Goal: Book appointment/travel/reservation

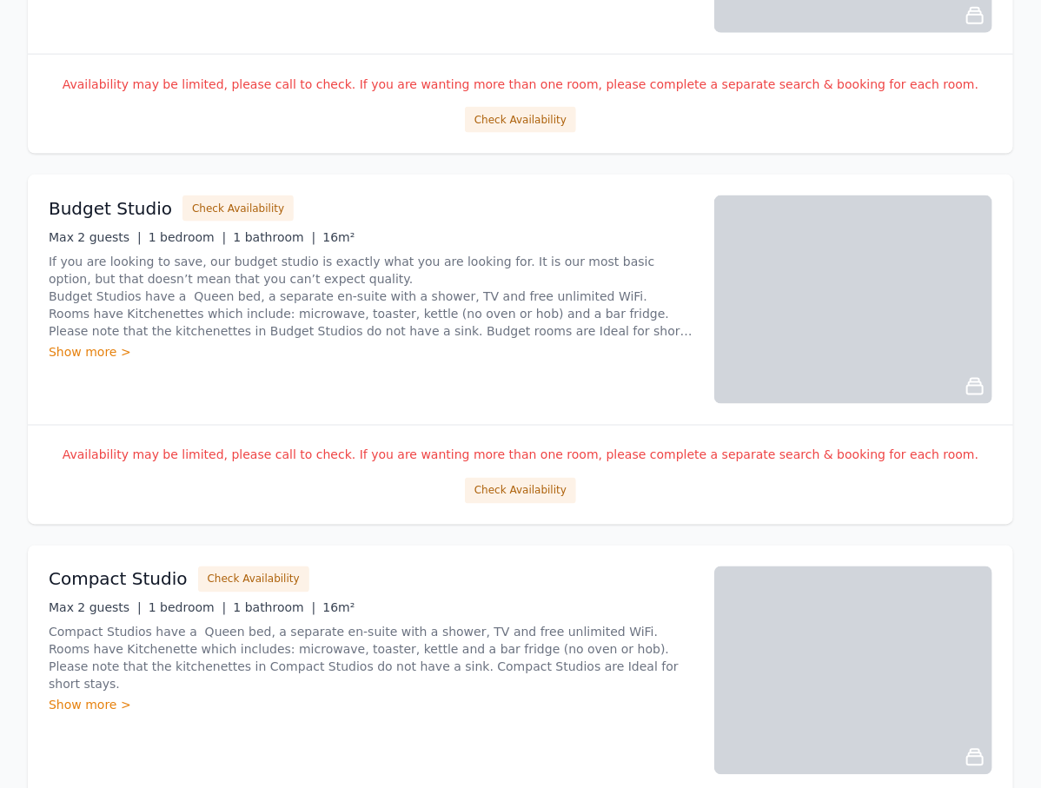
scroll to position [1043, 0]
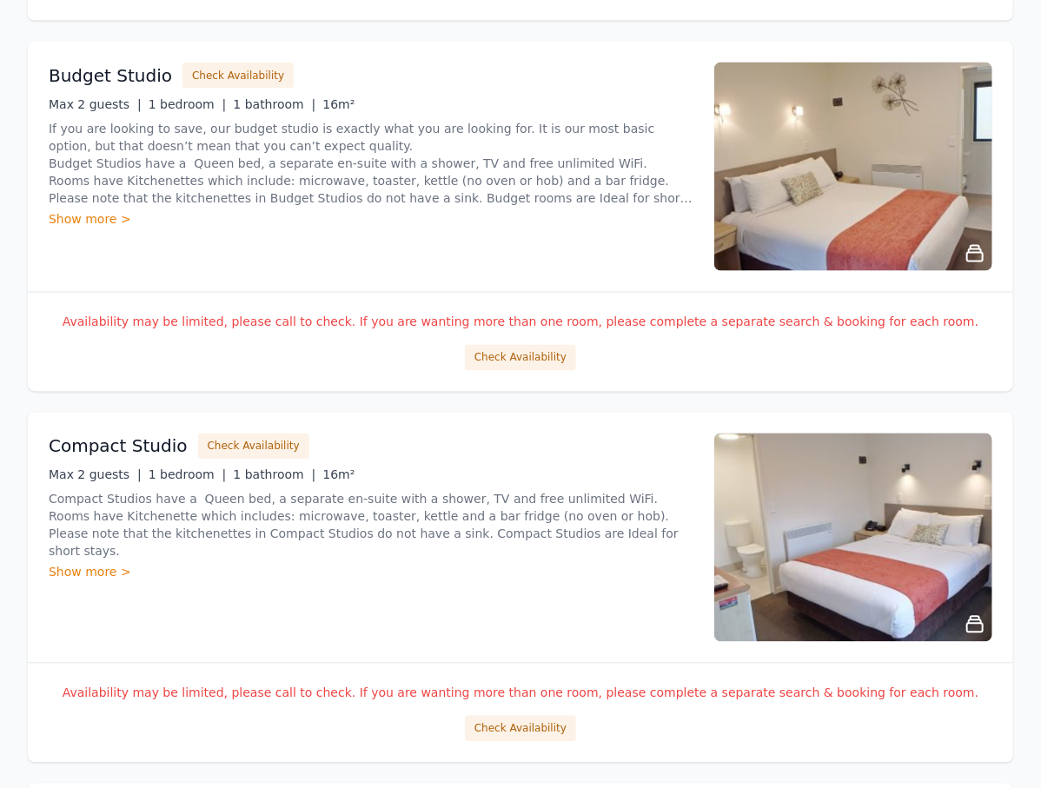
click at [530, 345] on button "Check Availability" at bounding box center [520, 358] width 111 height 26
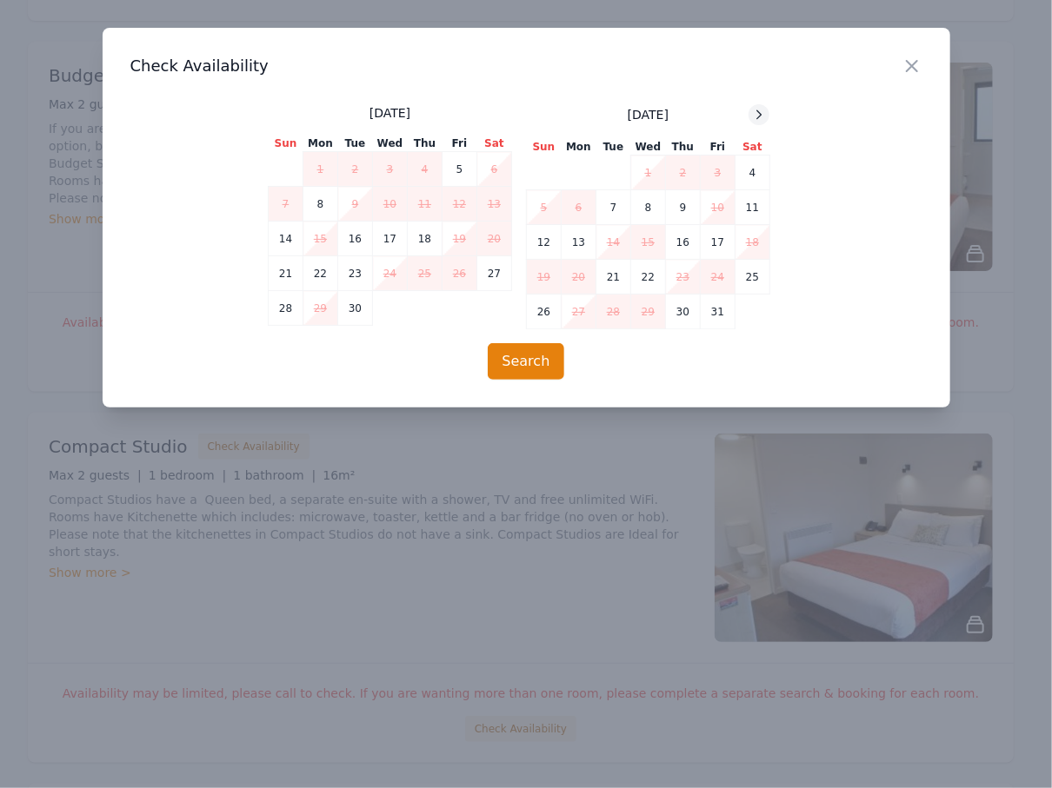
click at [763, 110] on icon at bounding box center [759, 115] width 14 height 14
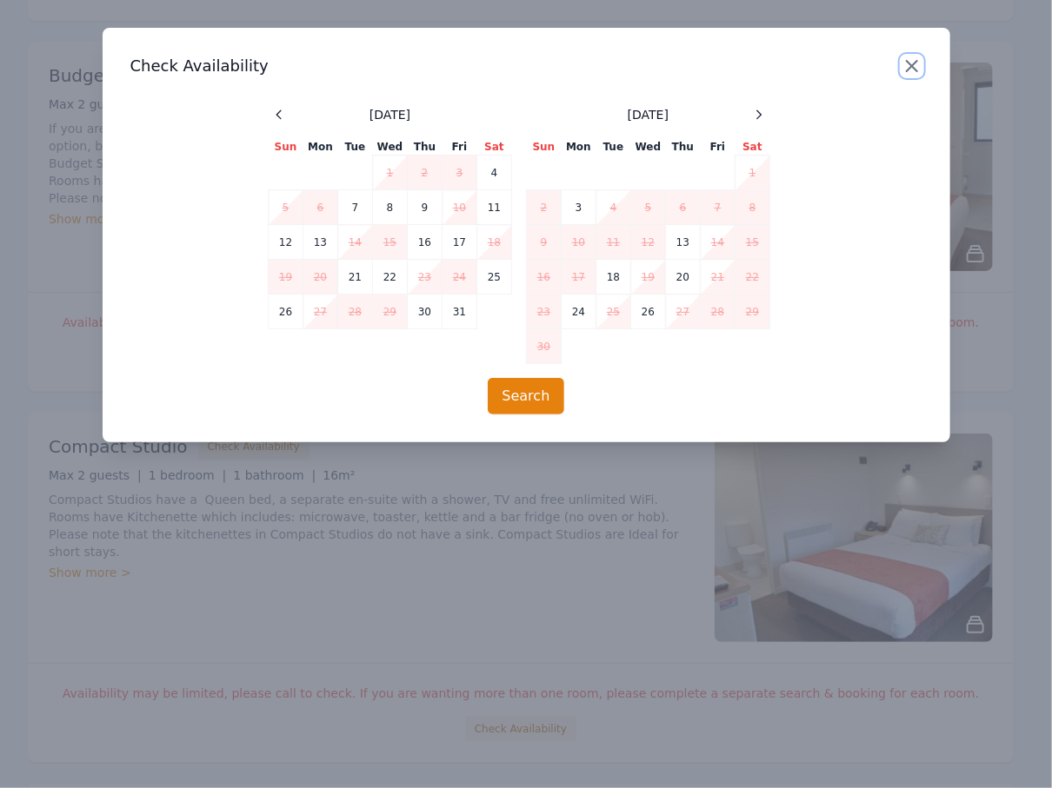
click at [901, 66] on icon "button" at bounding box center [911, 66] width 21 height 21
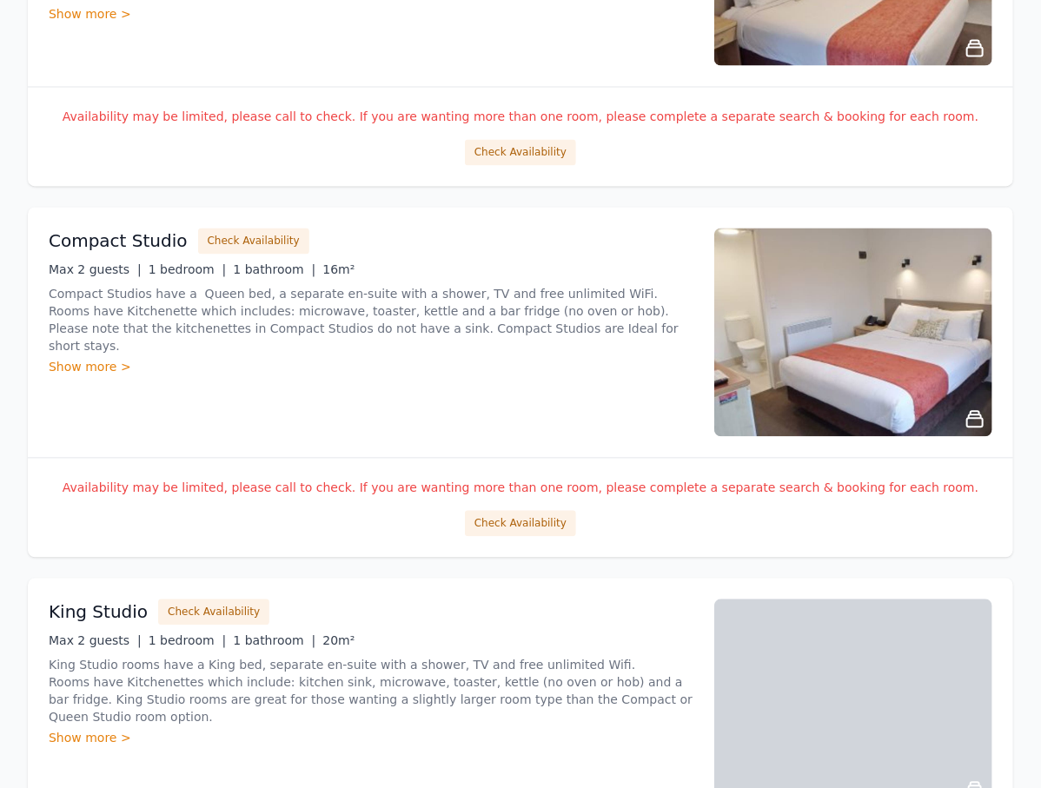
scroll to position [1321, 0]
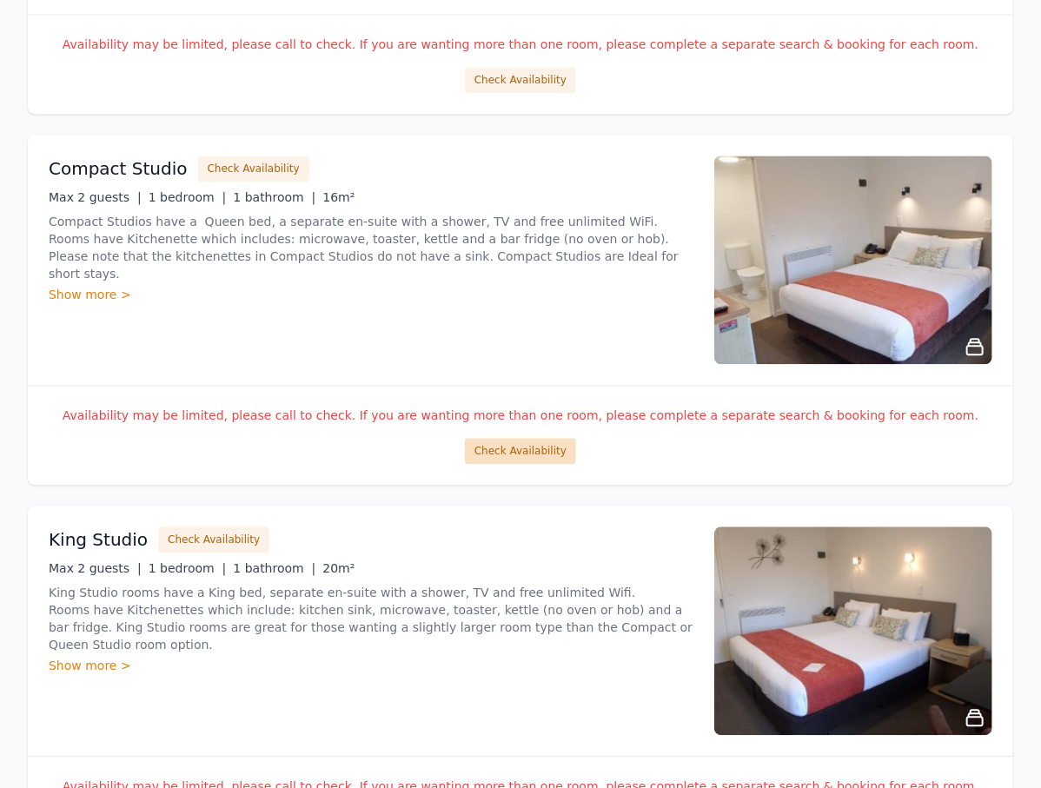
click at [537, 451] on button "Check Availability" at bounding box center [520, 451] width 111 height 26
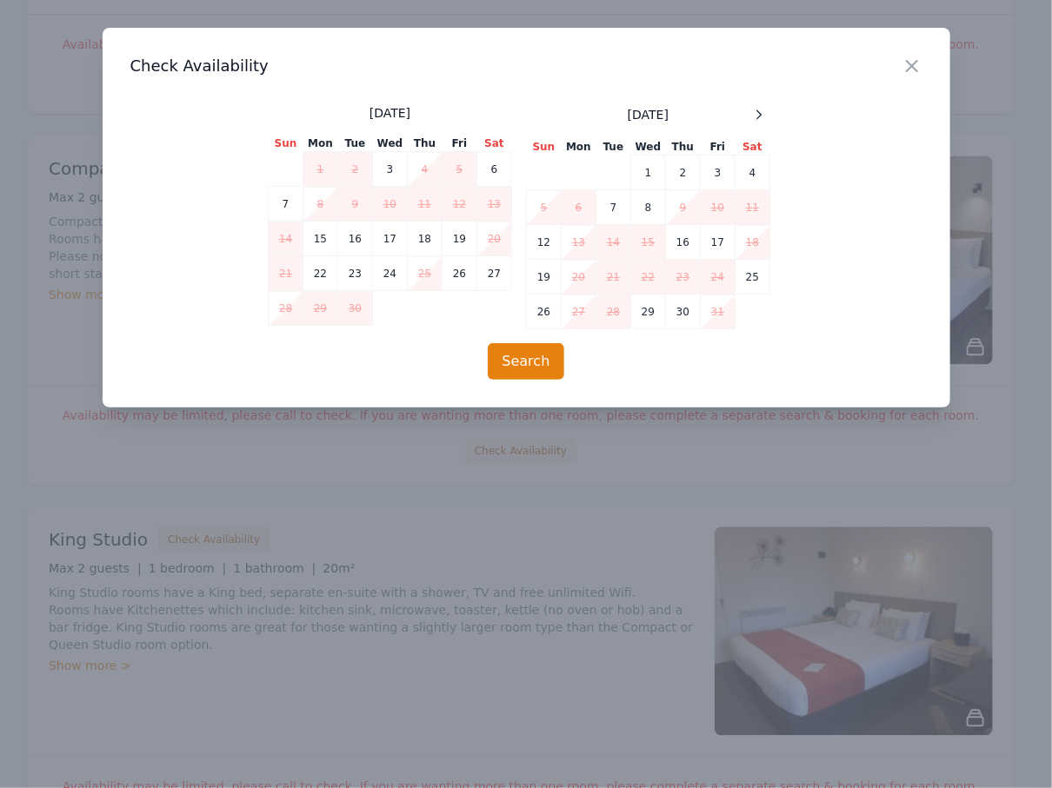
click at [770, 111] on div "[DATE] Sun Mon Tue Wed Thu Fri Sat 1 2 3 4 5 6 7 8 9 10 11 12 13 14 15 16 17 18…" at bounding box center [526, 216] width 516 height 225
click at [757, 121] on icon at bounding box center [759, 115] width 14 height 14
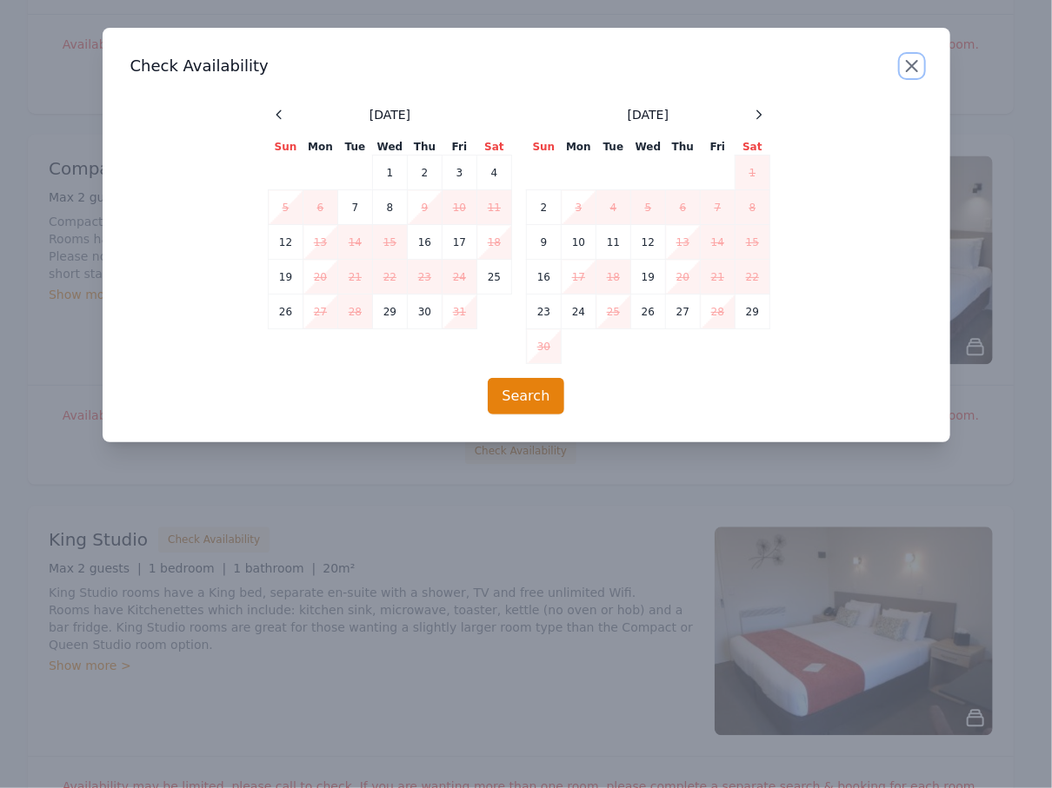
click at [911, 63] on icon "button" at bounding box center [911, 66] width 21 height 21
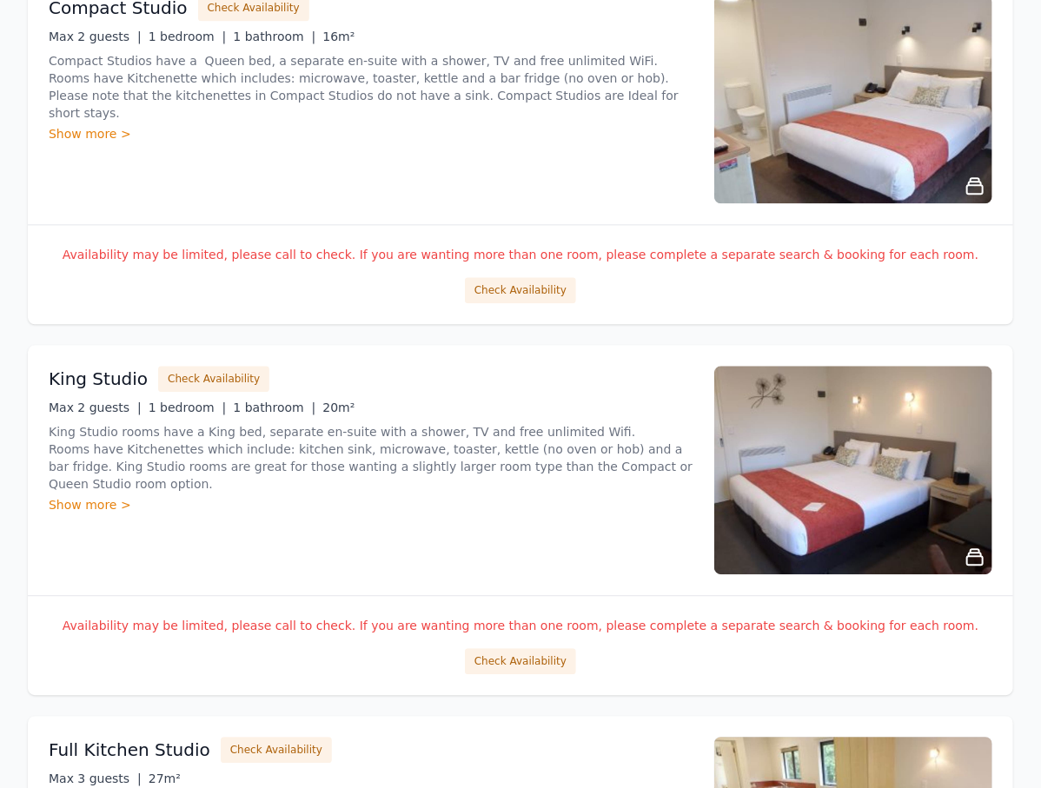
scroll to position [1599, 0]
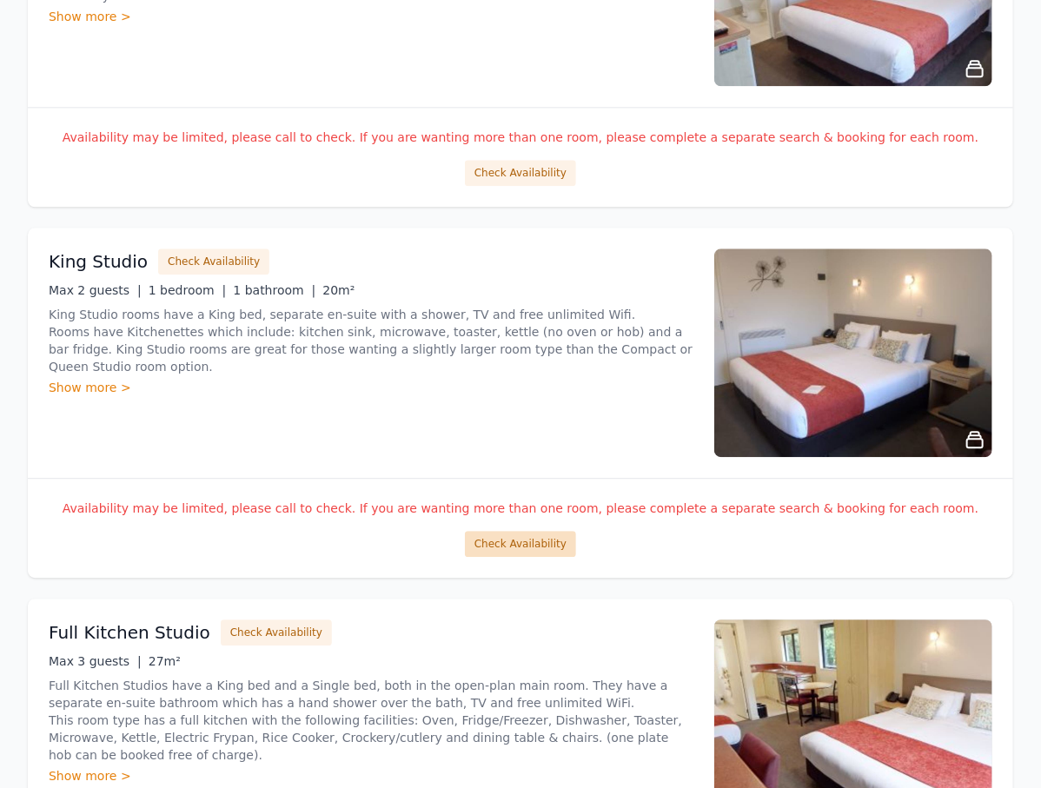
click at [563, 549] on button "Check Availability" at bounding box center [520, 544] width 111 height 26
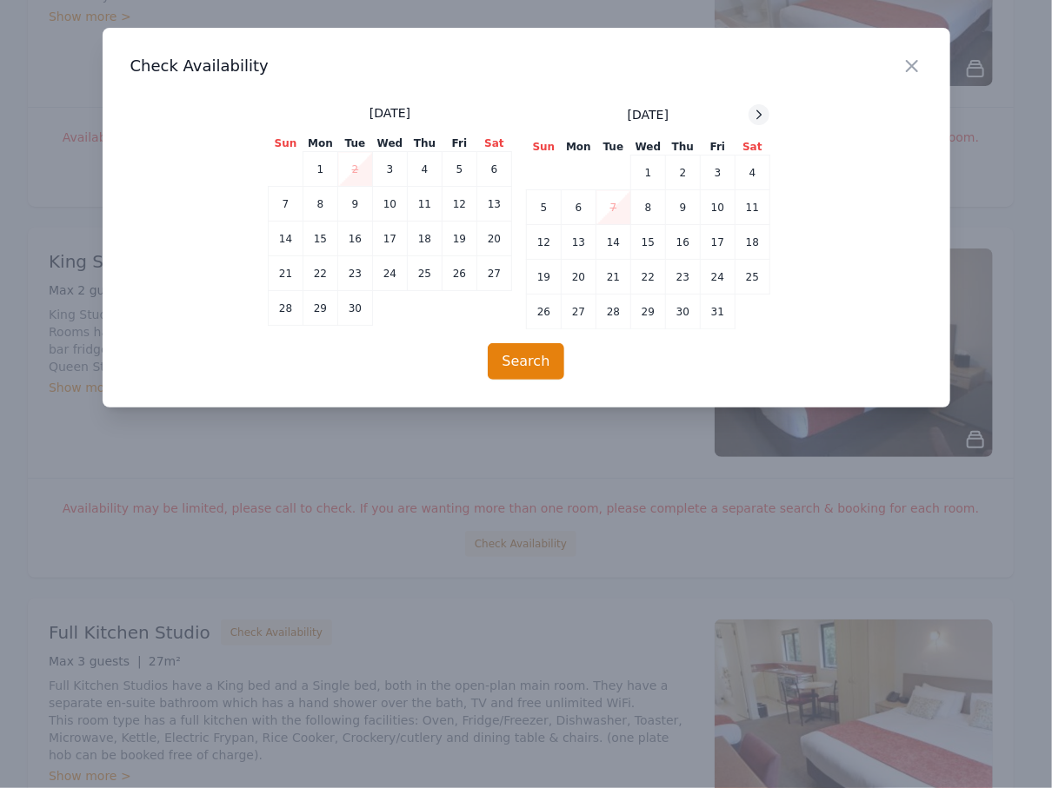
click at [759, 115] on icon at bounding box center [759, 115] width 14 height 14
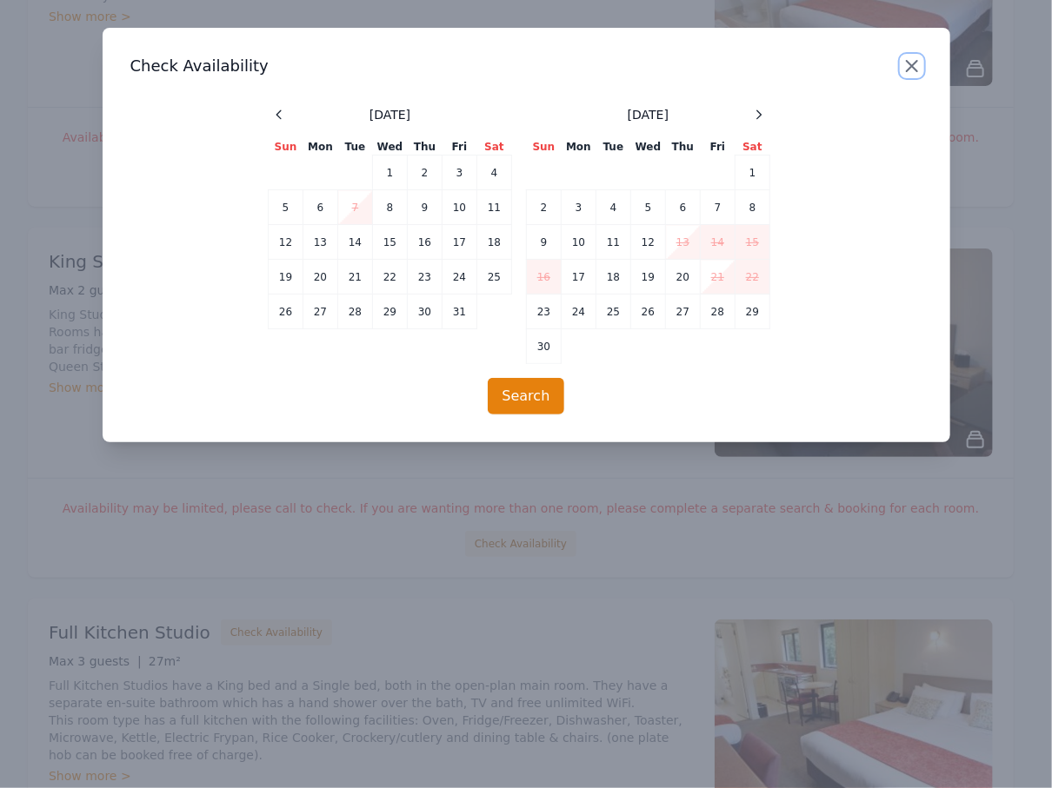
click at [917, 64] on icon "button" at bounding box center [911, 66] width 21 height 21
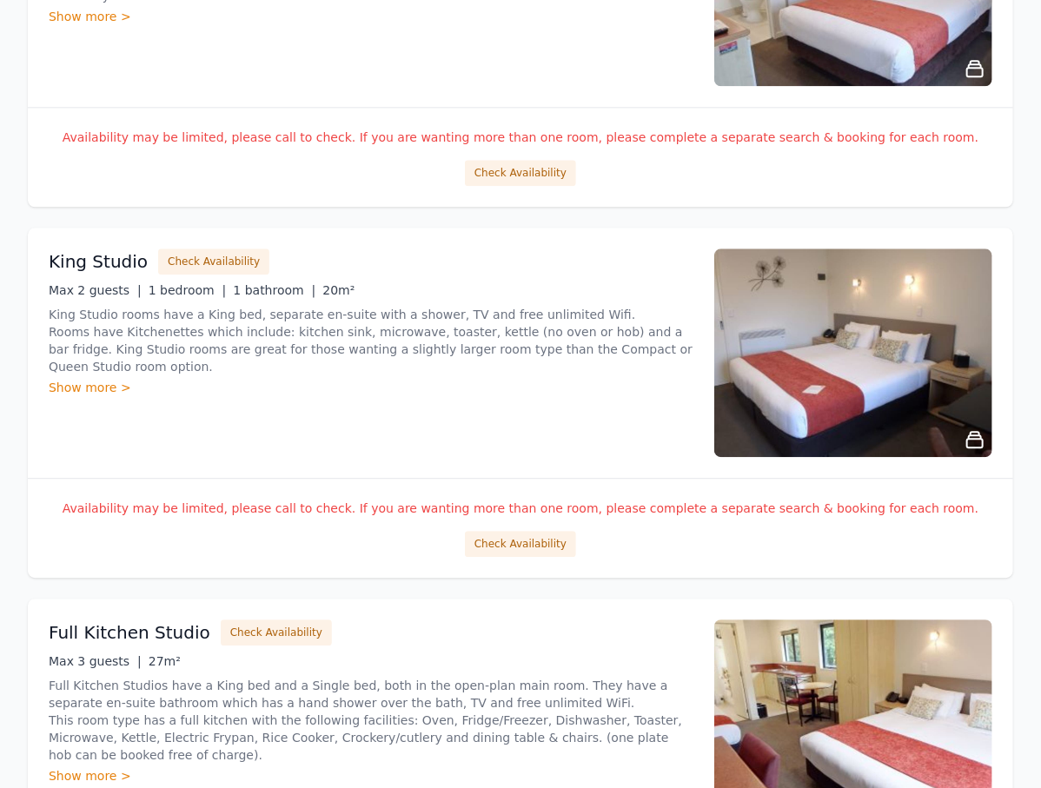
scroll to position [1947, 0]
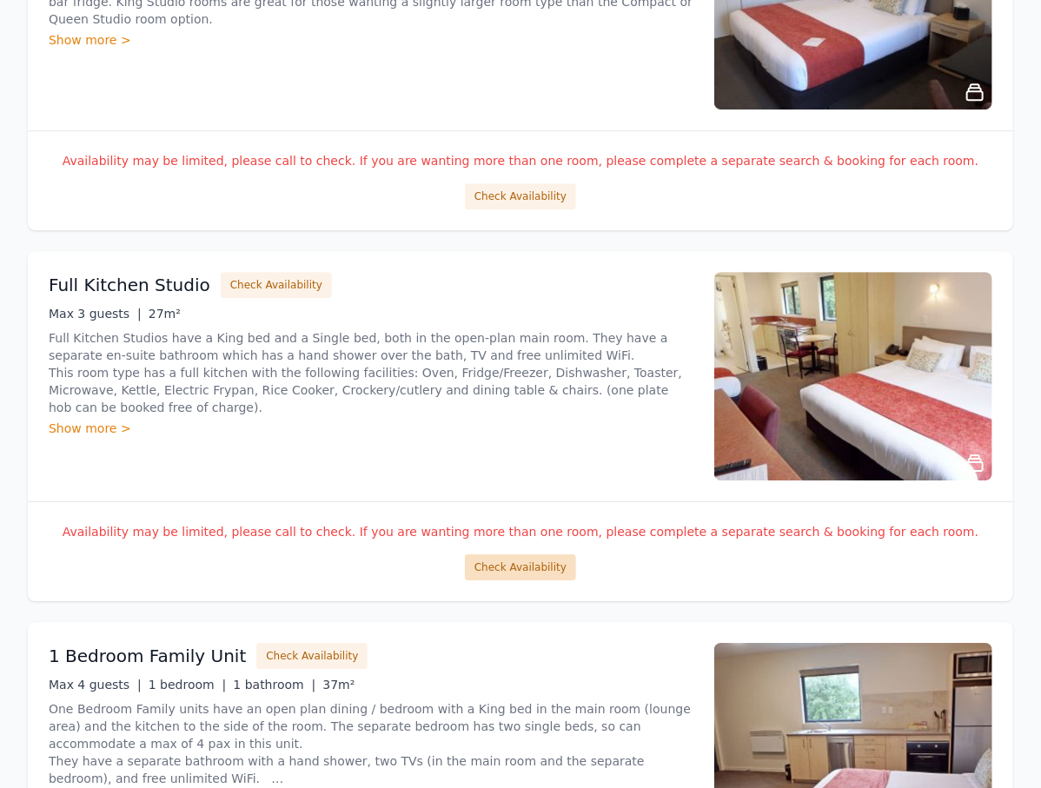
click at [536, 569] on button "Check Availability" at bounding box center [520, 568] width 111 height 26
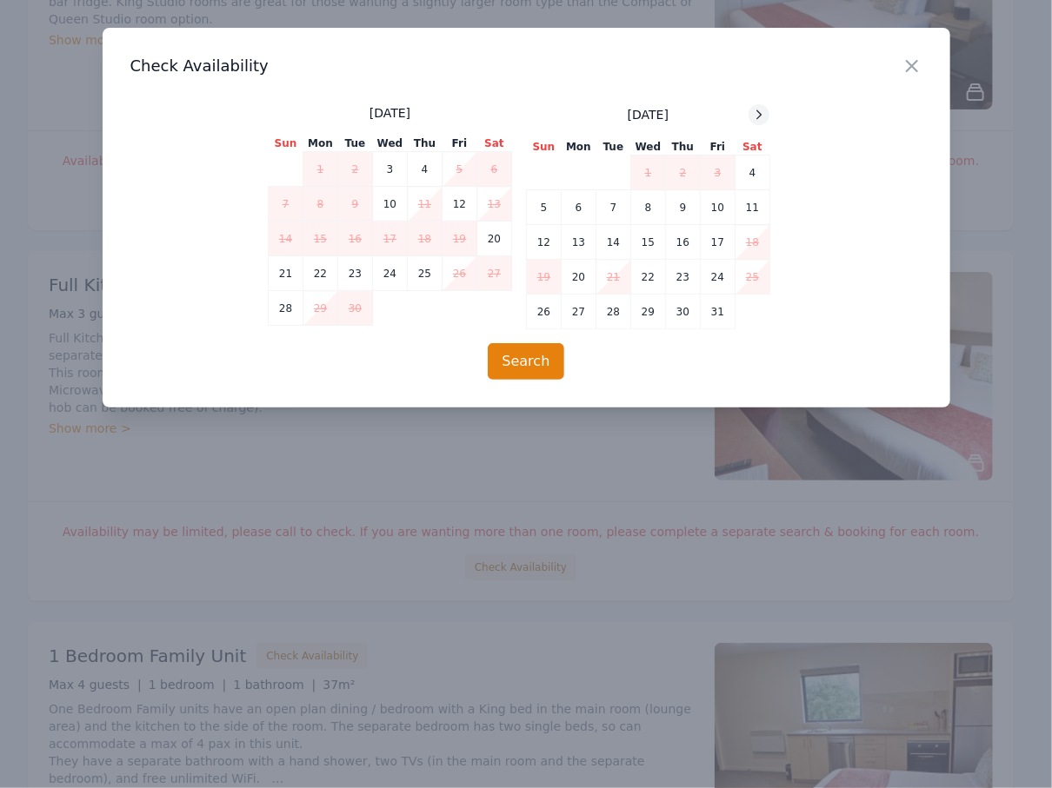
click at [760, 107] on div at bounding box center [758, 114] width 21 height 21
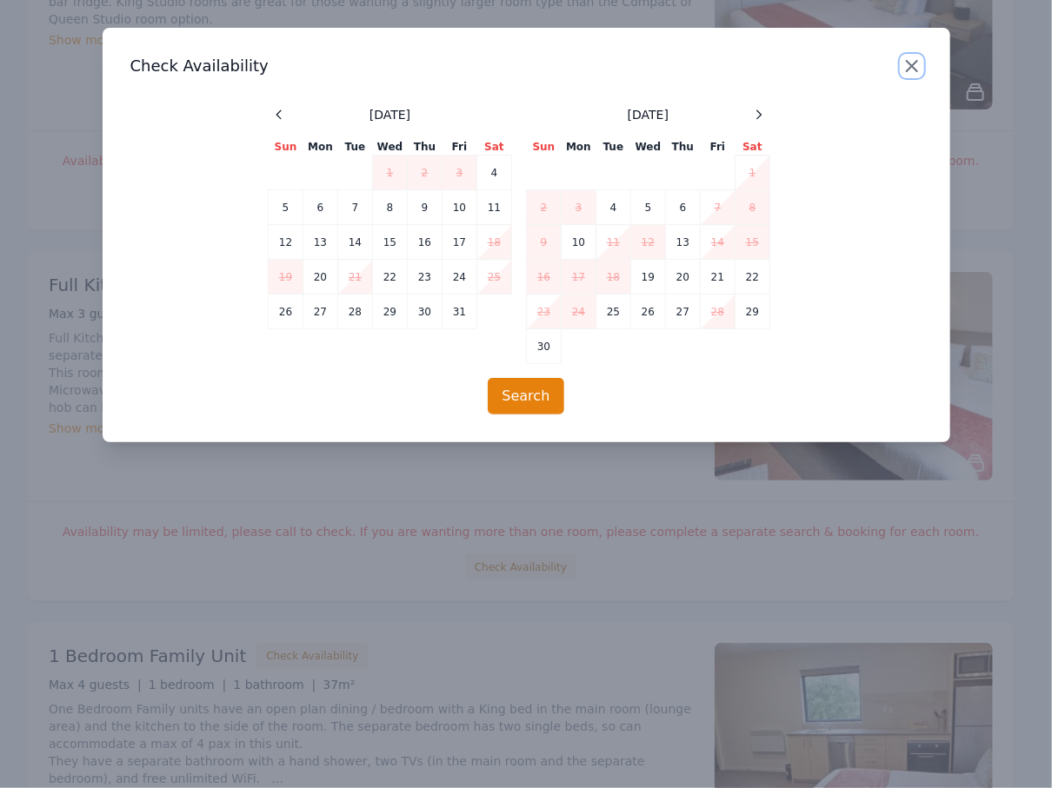
click at [903, 69] on icon "button" at bounding box center [911, 66] width 21 height 21
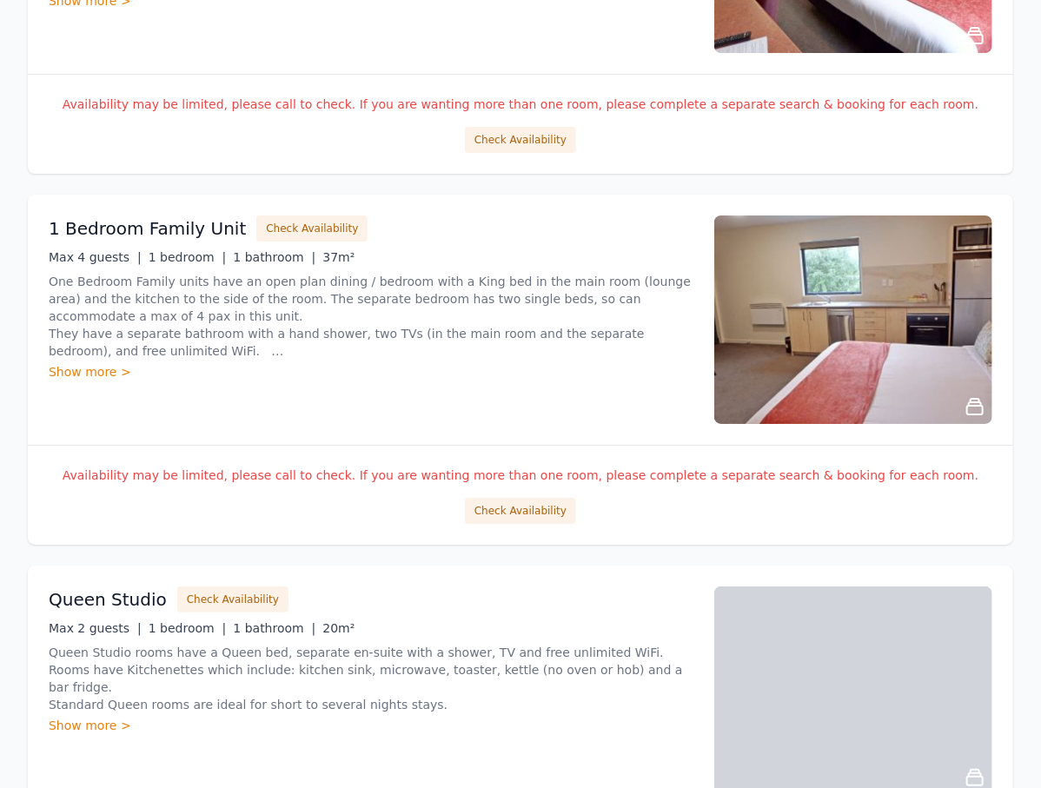
scroll to position [2643, 0]
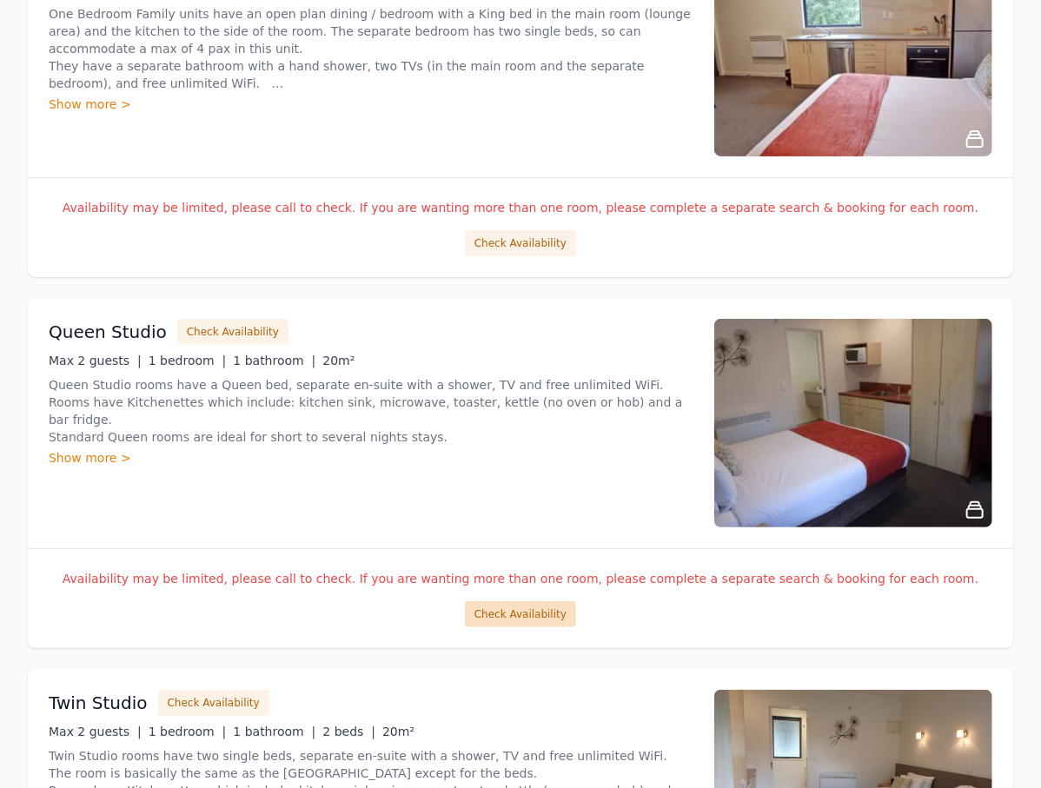
click at [535, 615] on button "Check Availability" at bounding box center [520, 615] width 111 height 26
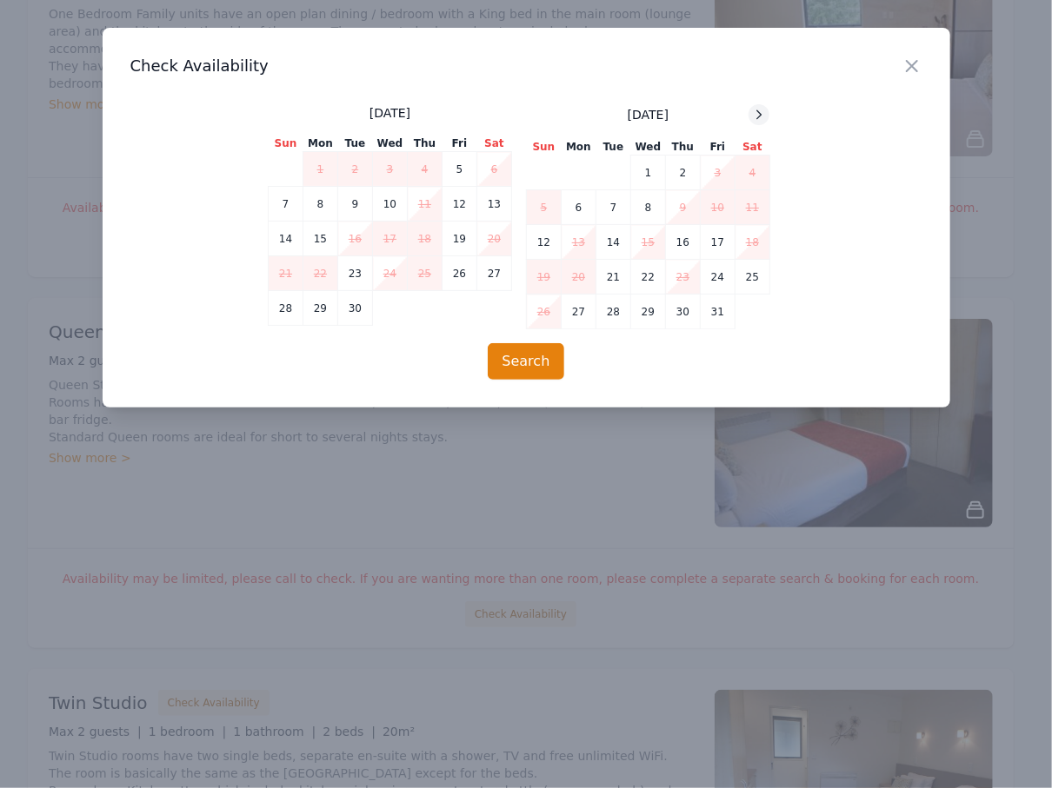
click at [752, 104] on span at bounding box center [758, 114] width 21 height 21
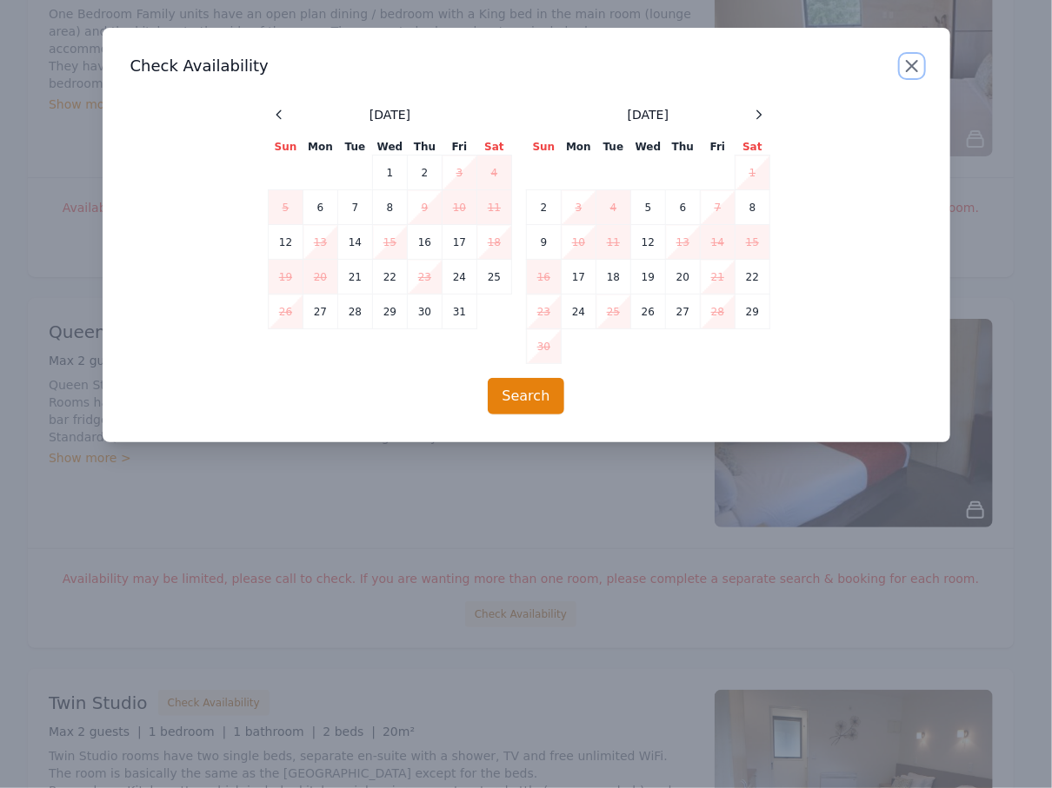
click at [907, 66] on icon "button" at bounding box center [911, 66] width 21 height 21
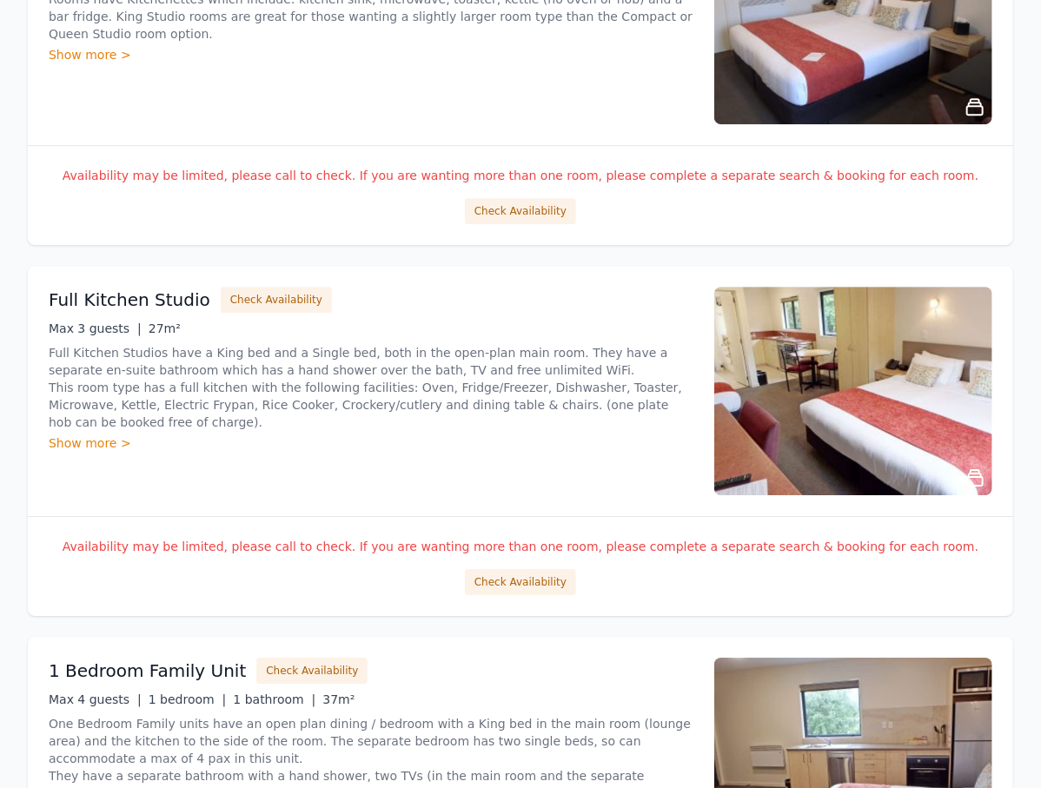
scroll to position [1669, 0]
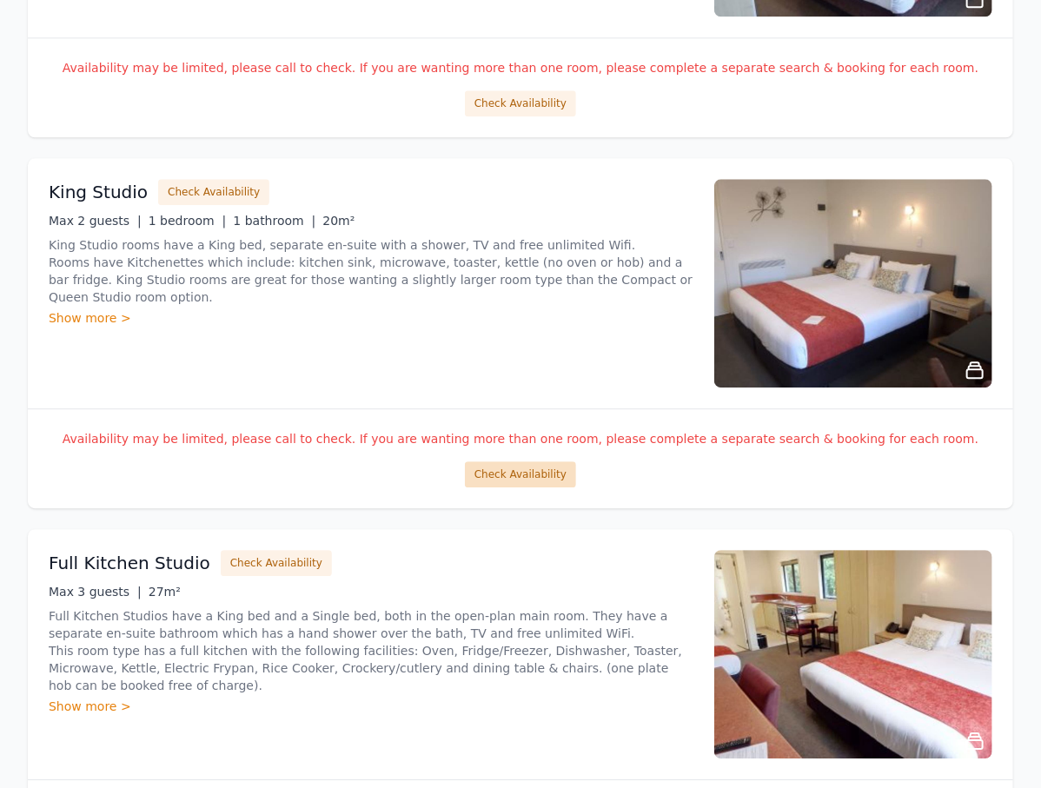
click at [495, 479] on button "Check Availability" at bounding box center [520, 475] width 111 height 26
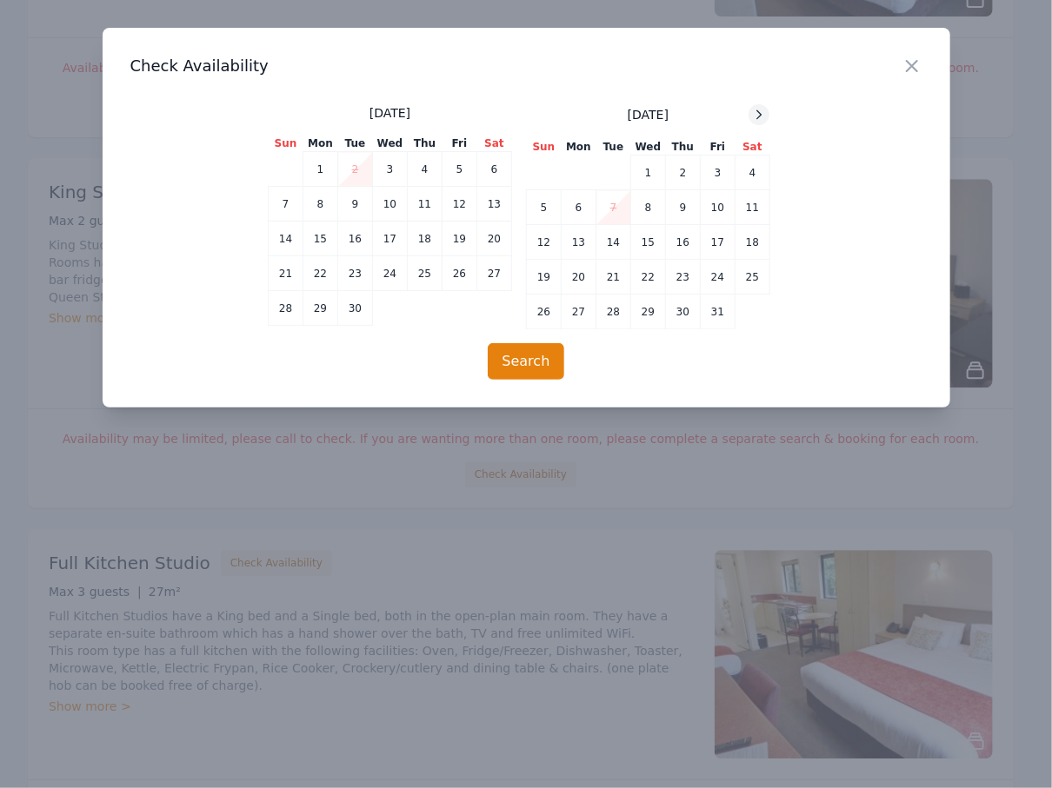
click at [758, 112] on icon at bounding box center [759, 115] width 14 height 14
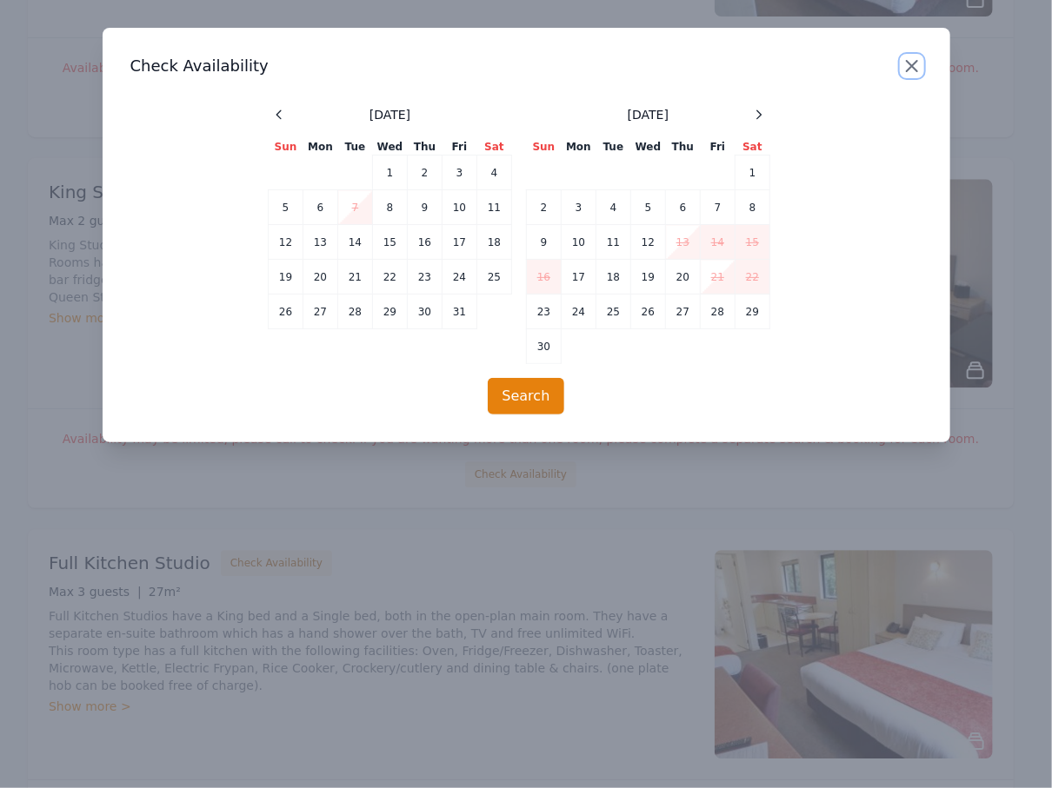
click at [908, 68] on icon "button" at bounding box center [911, 66] width 21 height 21
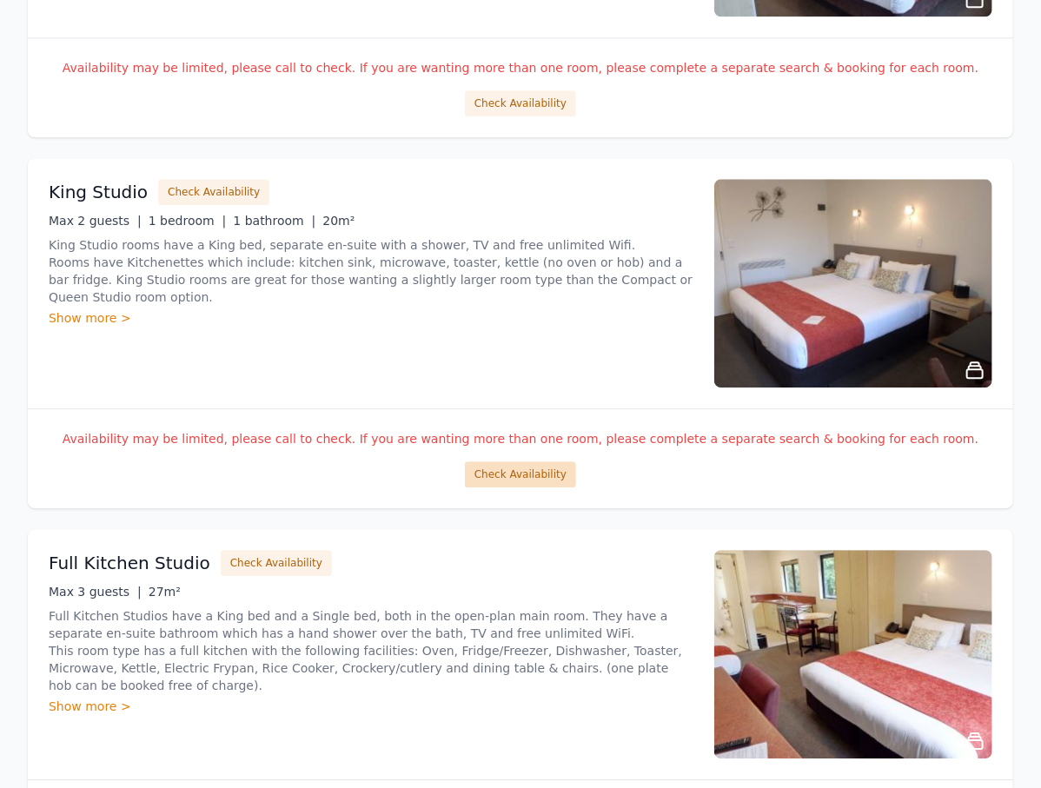
click at [524, 482] on button "Check Availability" at bounding box center [520, 475] width 111 height 26
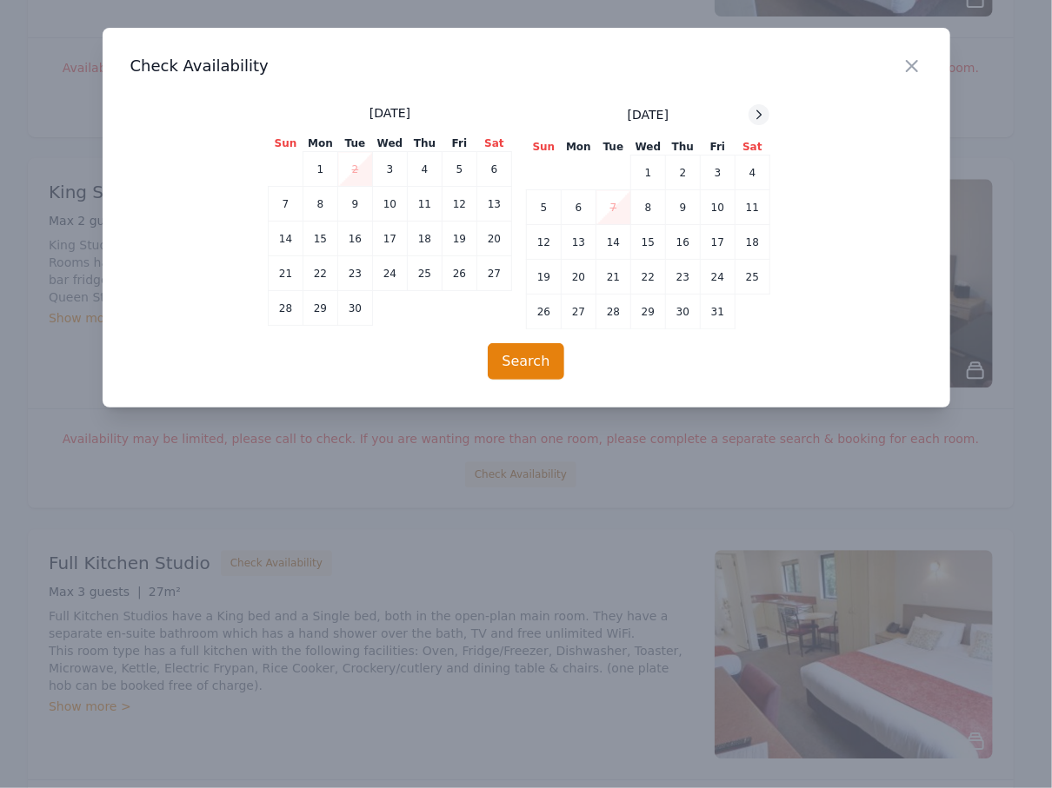
click at [761, 116] on icon at bounding box center [759, 115] width 14 height 14
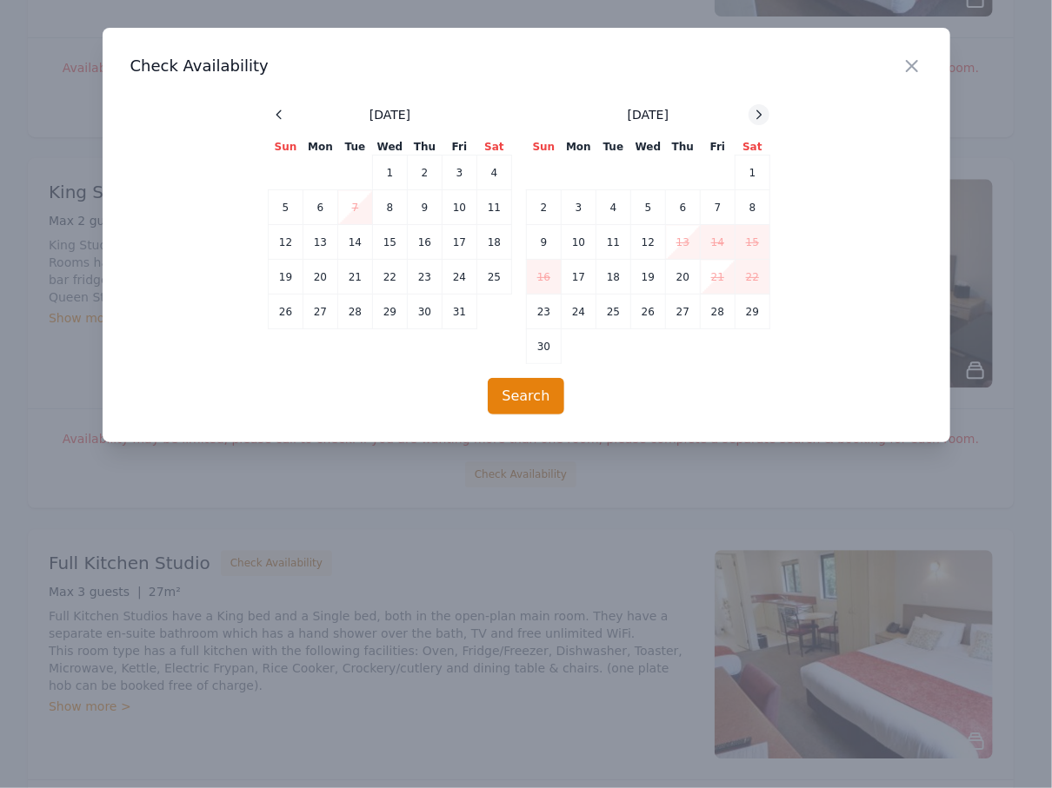
click at [761, 116] on icon at bounding box center [759, 115] width 14 height 14
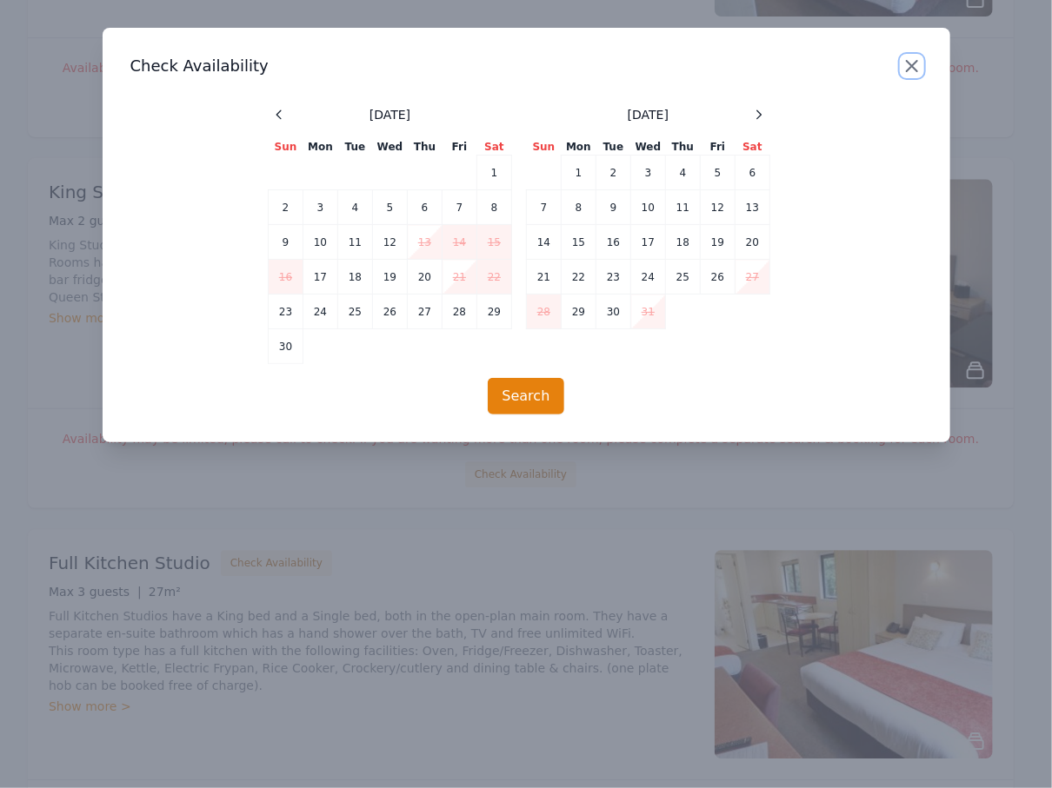
click at [912, 69] on icon "button" at bounding box center [911, 66] width 21 height 21
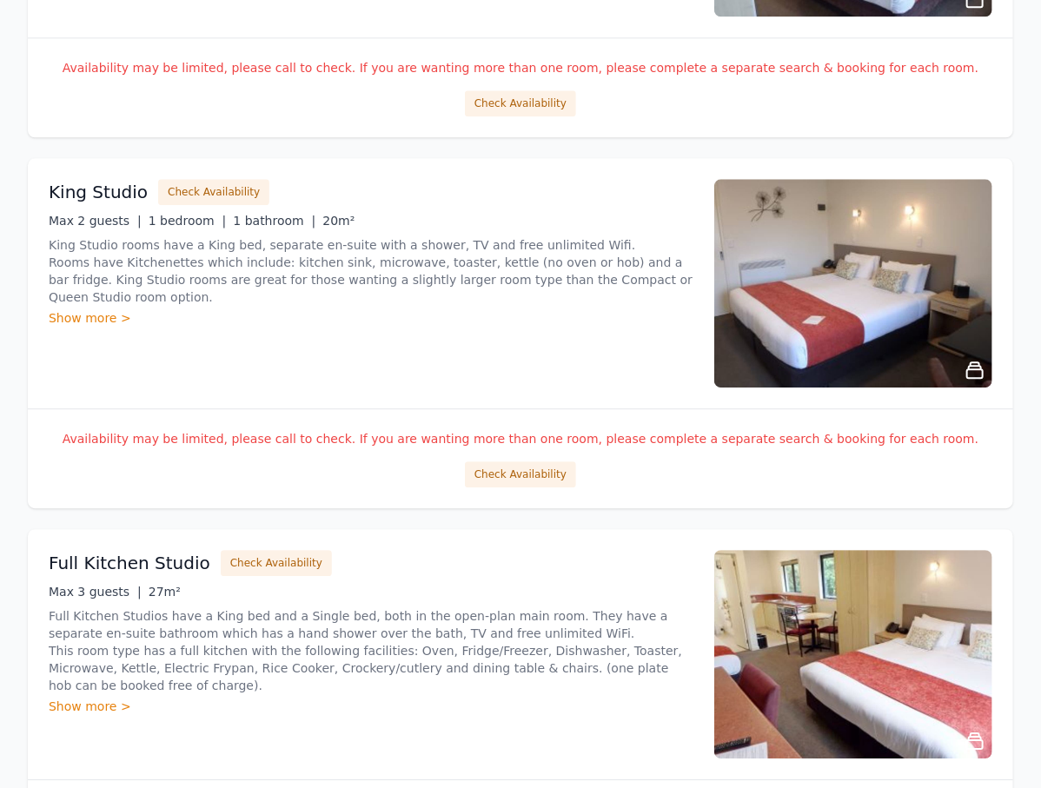
click at [66, 309] on div "Show more >" at bounding box center [371, 317] width 645 height 17
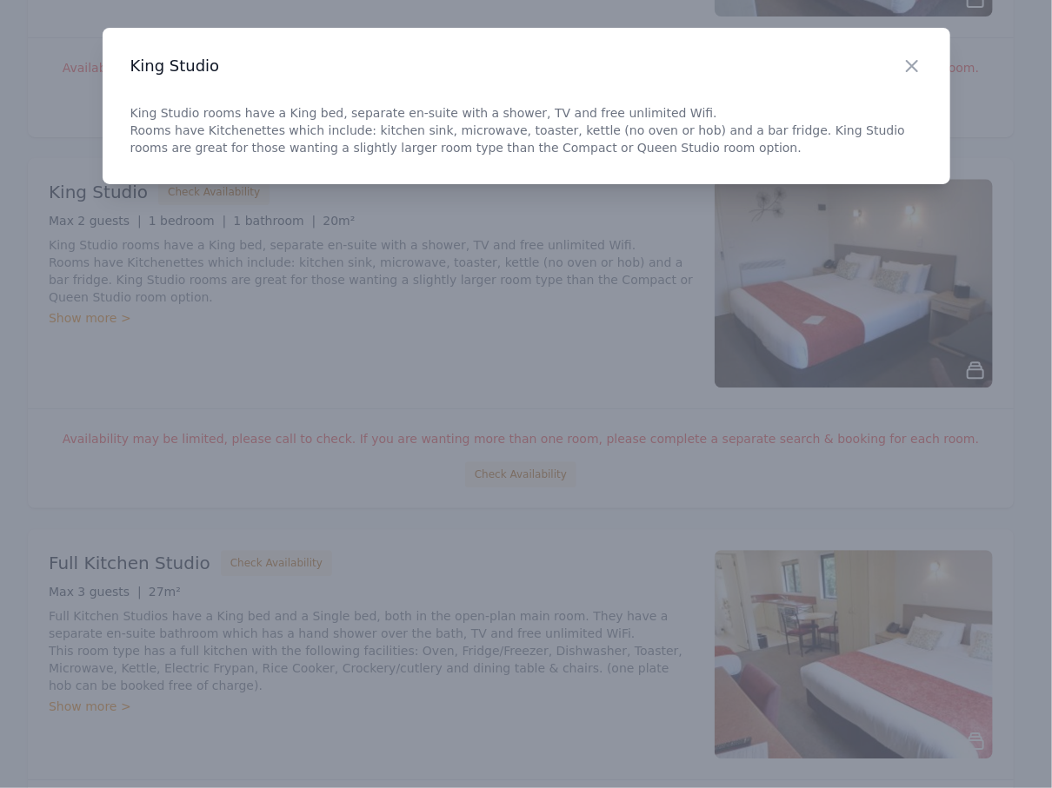
drag, startPoint x: 110, startPoint y: 123, endPoint x: 697, endPoint y: 150, distance: 588.2
click at [638, 156] on div "Close King Studio King Studio rooms have a King bed, separate en-suite with a s…" at bounding box center [527, 106] width 848 height 156
click at [697, 150] on p "King Studio rooms have a King bed, separate en-suite with a shower, TV and free…" at bounding box center [526, 130] width 792 height 52
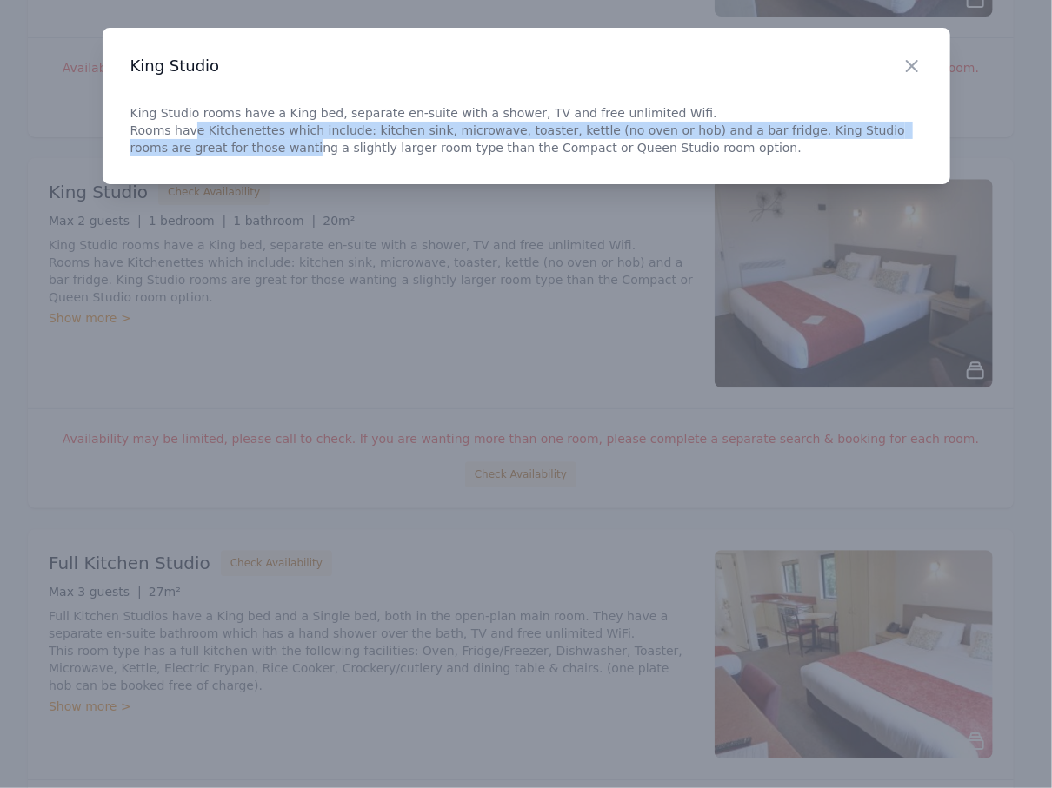
click at [191, 139] on p "King Studio rooms have a King bed, separate en-suite with a shower, TV and free…" at bounding box center [526, 130] width 792 height 52
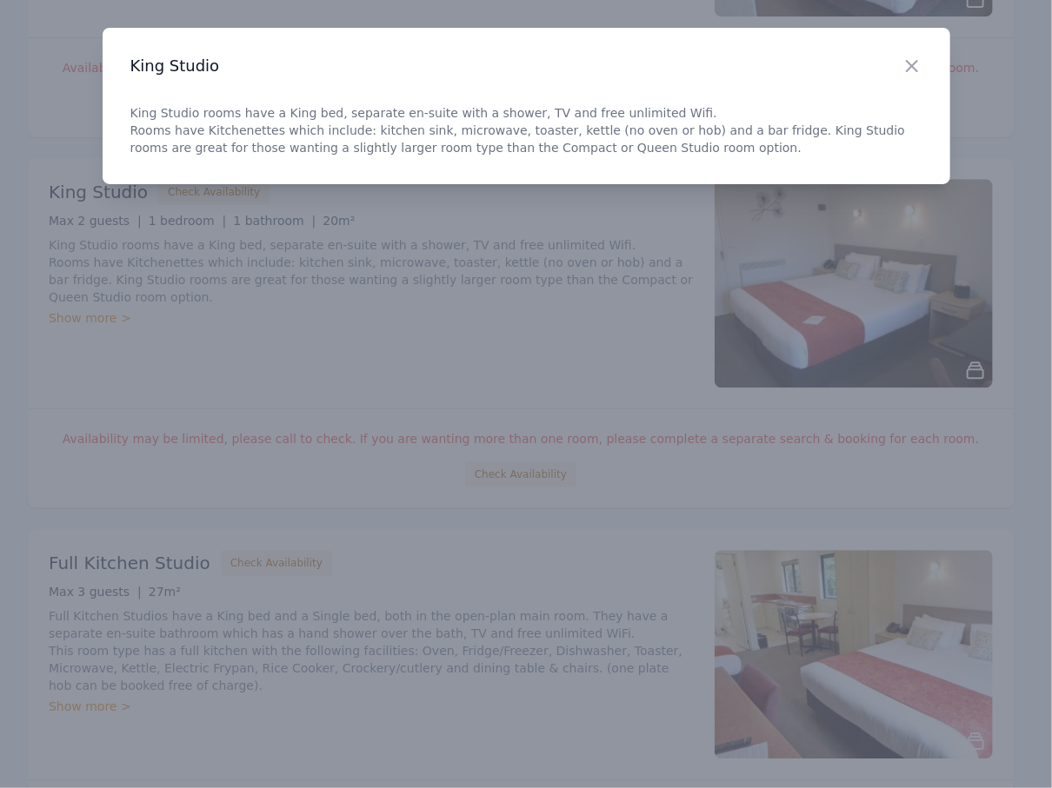
click at [125, 132] on div "Close King Studio King Studio rooms have a King bed, separate en-suite with a s…" at bounding box center [527, 106] width 848 height 156
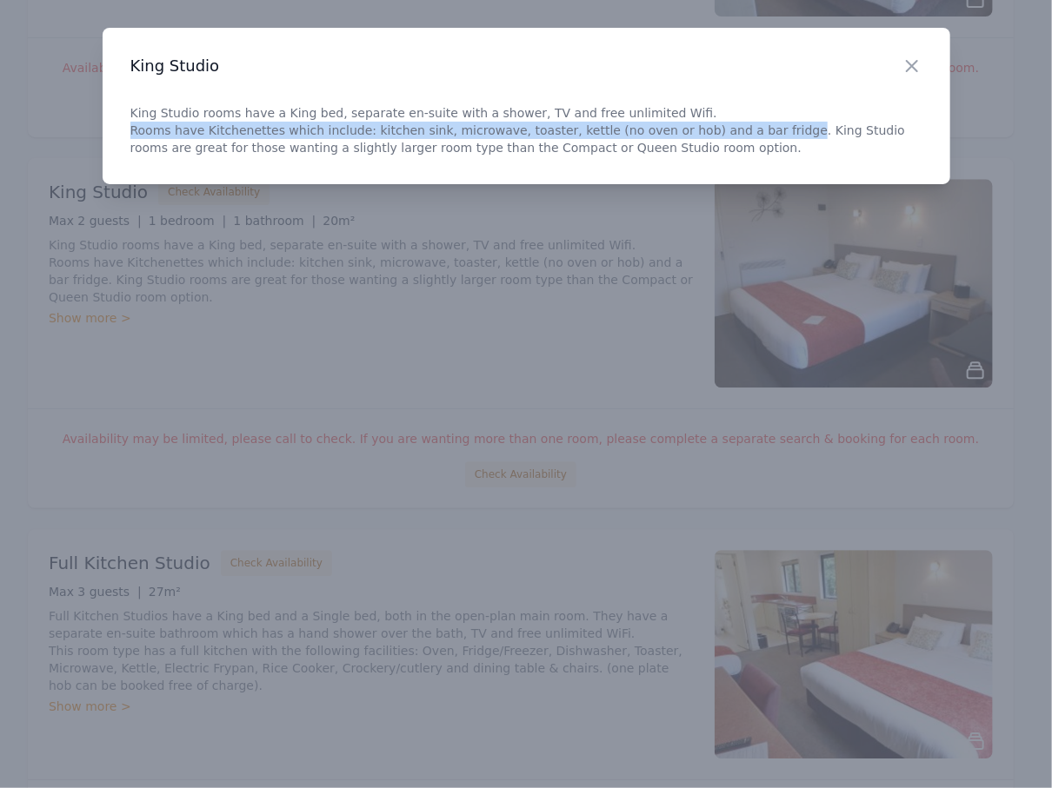
drag, startPoint x: 173, startPoint y: 125, endPoint x: 734, endPoint y: 132, distance: 560.7
click at [734, 132] on p "King Studio rooms have a King bed, separate en-suite with a shower, TV and free…" at bounding box center [526, 130] width 792 height 52
copy p "Rooms have Kitchenettes which include: kitchen sink, microwave, toaster, kettle…"
click at [912, 58] on icon "button" at bounding box center [911, 66] width 21 height 21
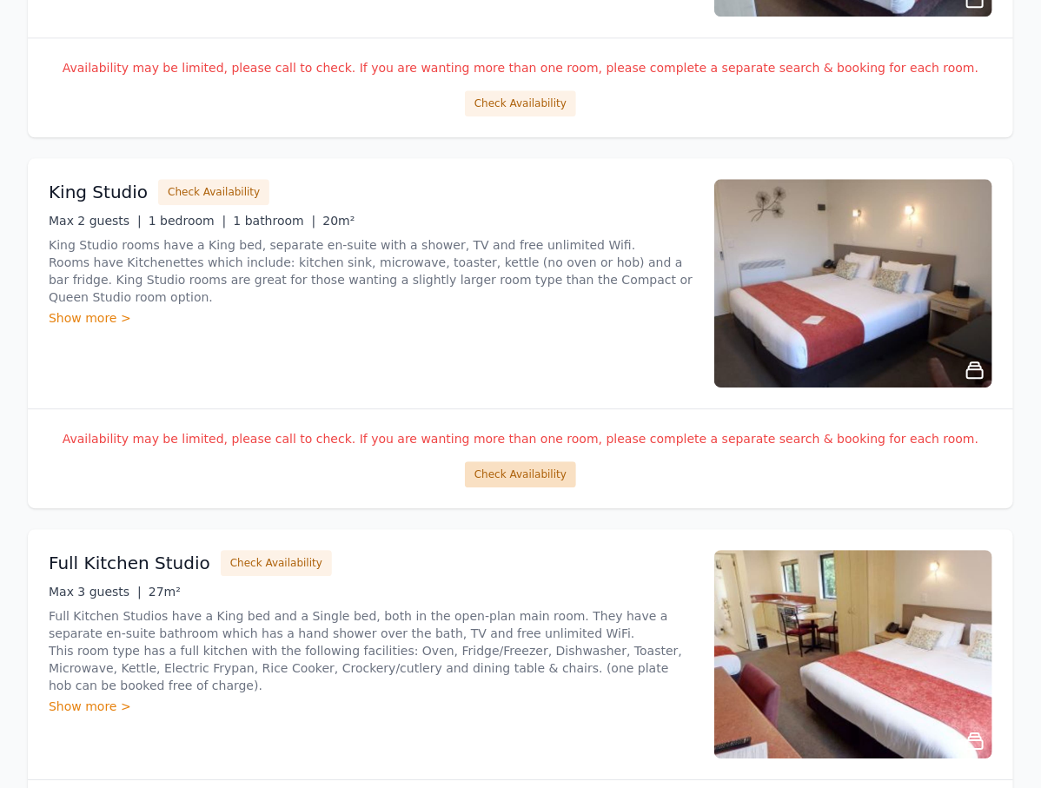
click at [525, 476] on button "Check Availability" at bounding box center [520, 475] width 111 height 26
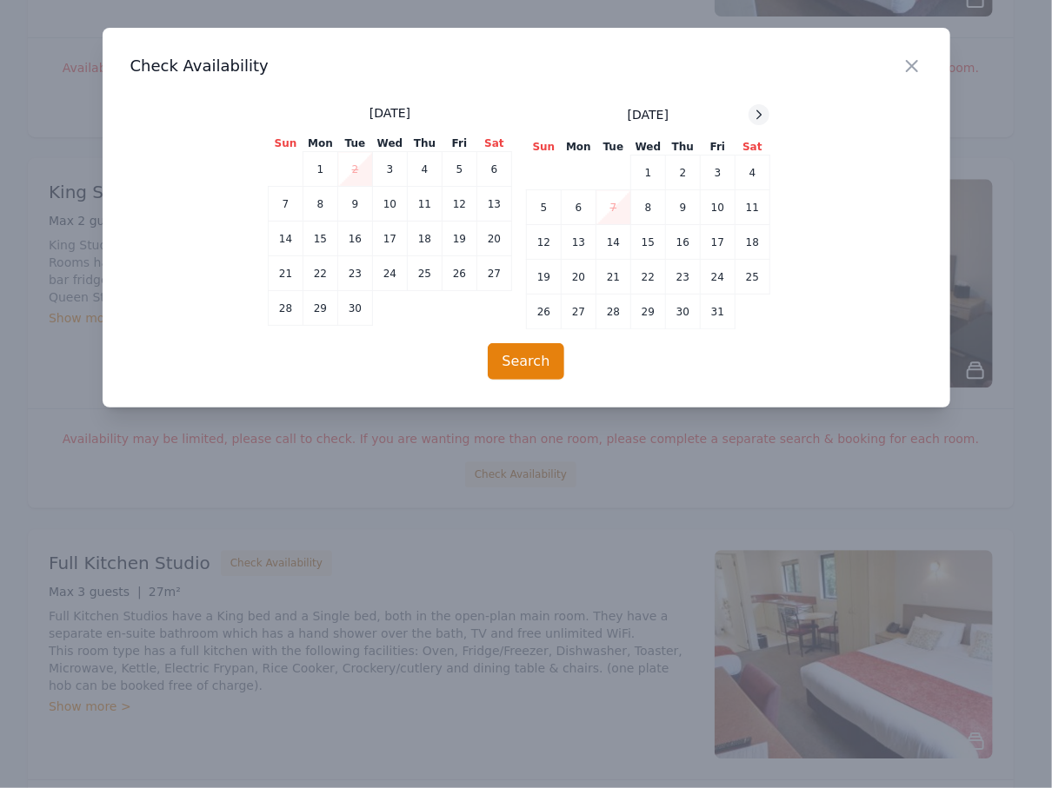
click at [768, 117] on div at bounding box center [758, 114] width 21 height 21
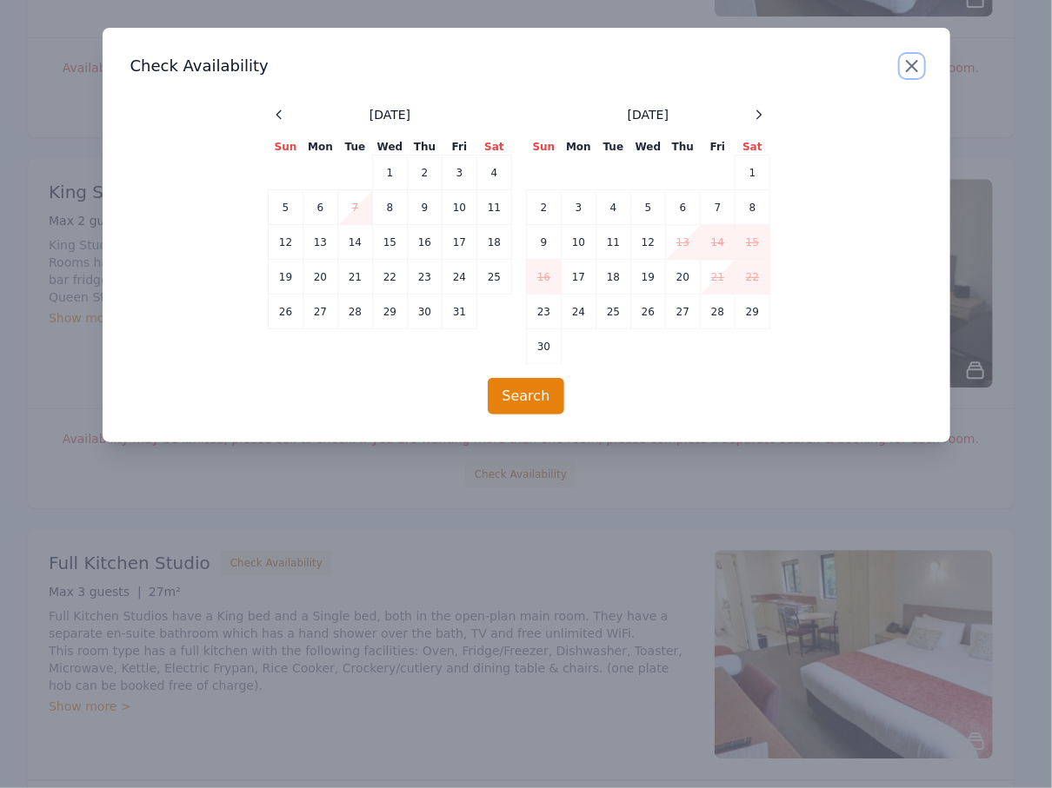
click at [911, 63] on icon "button" at bounding box center [911, 66] width 21 height 21
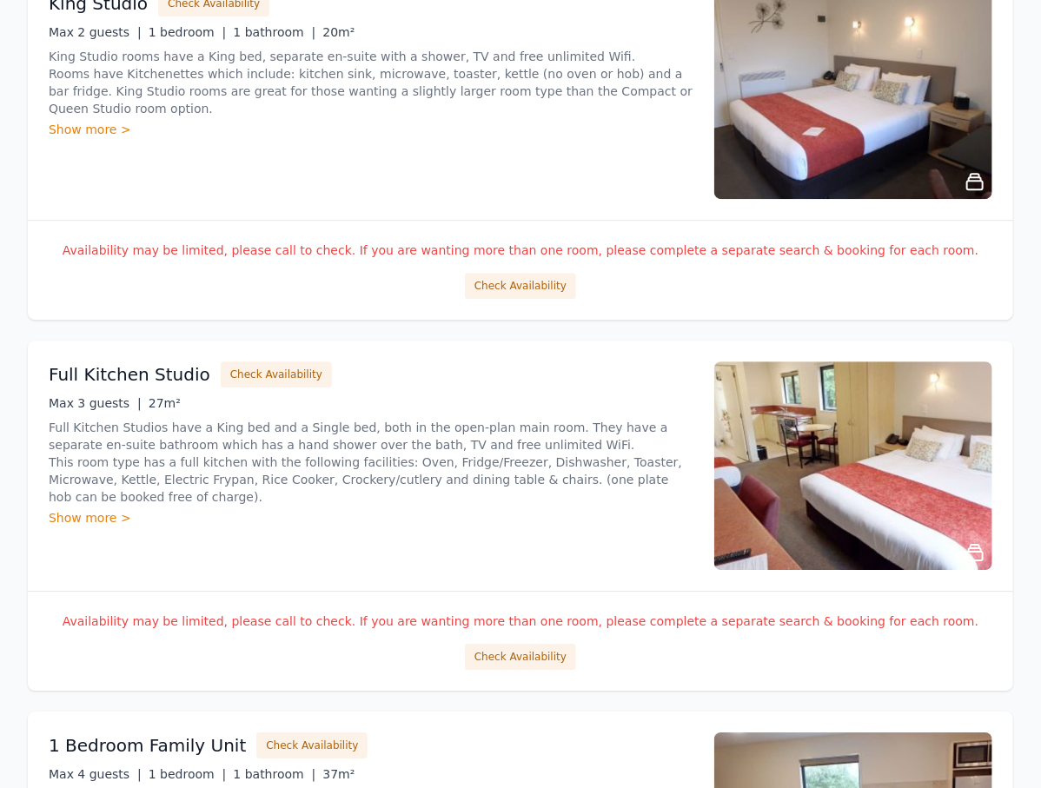
scroll to position [1878, 0]
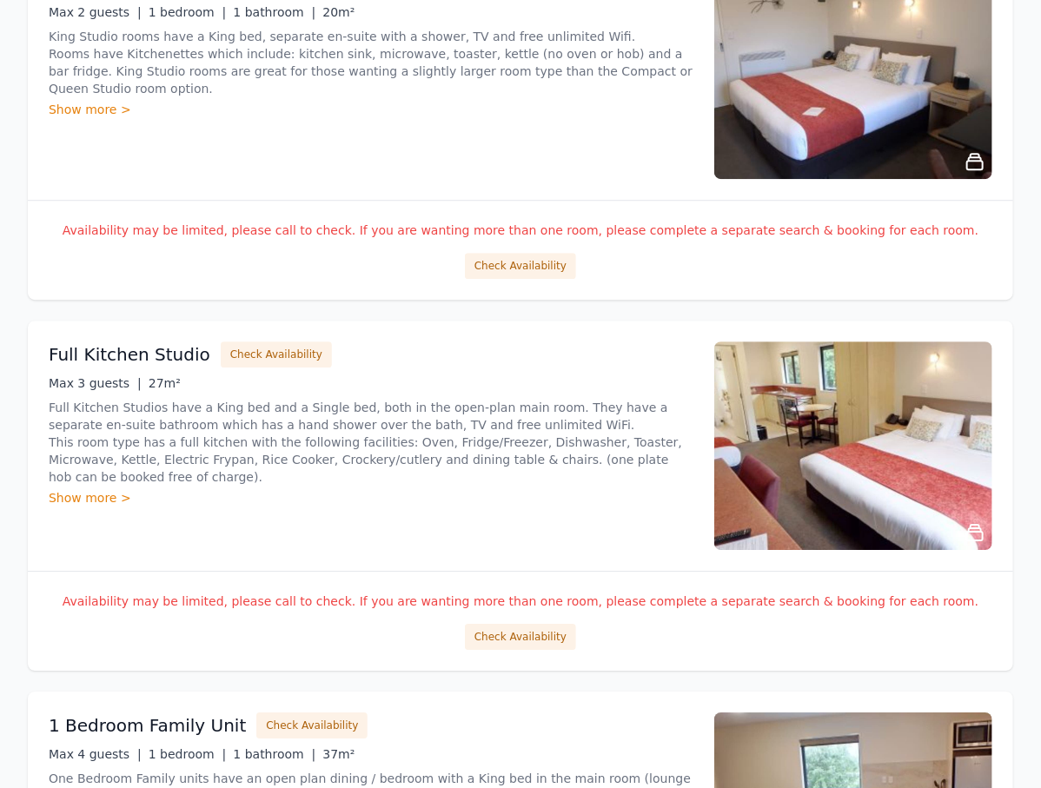
click at [513, 654] on div "Availability may be limited, please call to check. If you are wanting more than…" at bounding box center [521, 621] width 986 height 100
click at [515, 645] on button "Check Availability" at bounding box center [520, 637] width 111 height 26
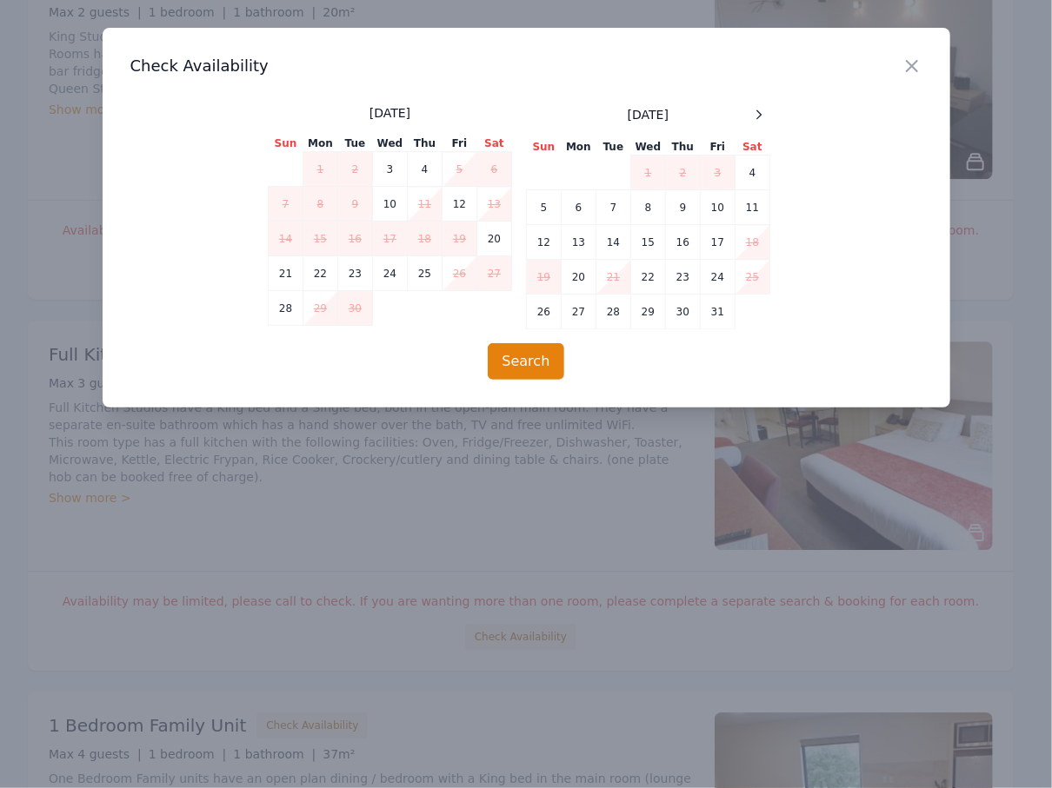
click at [770, 117] on div "[DATE] Sun Mon Tue Wed Thu Fri Sat 1 2 3 4 5 6 7 8 9 10 11 12 13 14 15 16 17 18…" at bounding box center [526, 216] width 516 height 225
click at [758, 114] on icon at bounding box center [759, 115] width 14 height 14
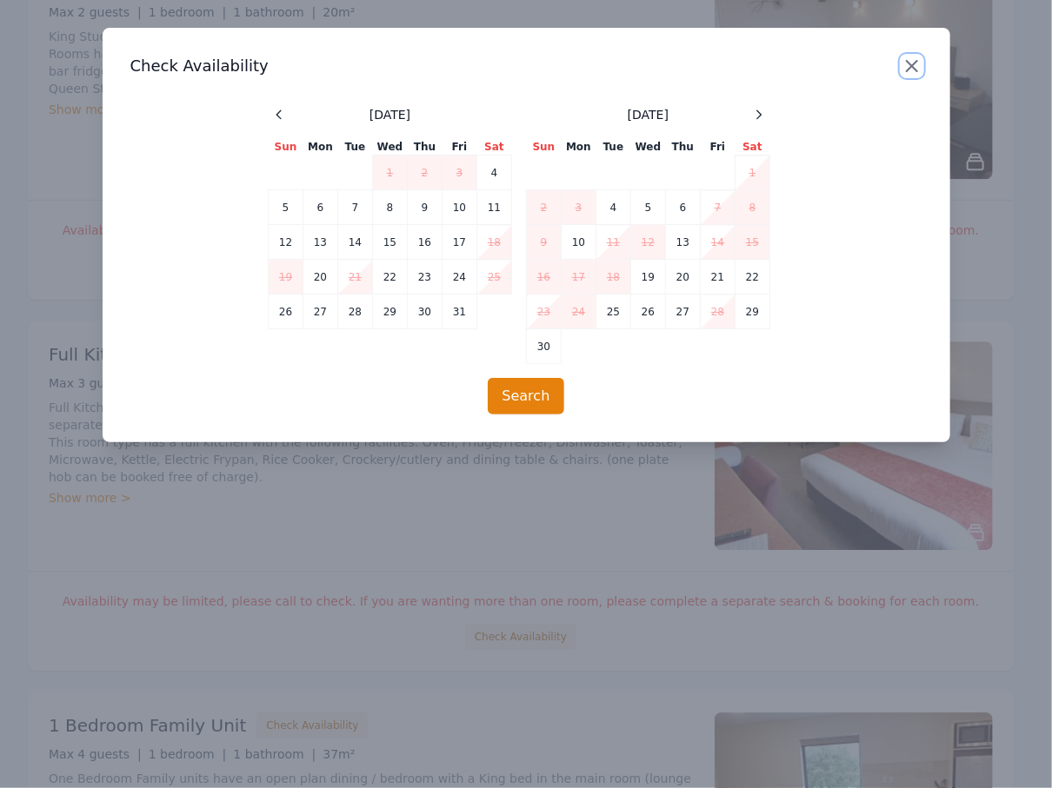
click at [904, 68] on icon "button" at bounding box center [911, 66] width 21 height 21
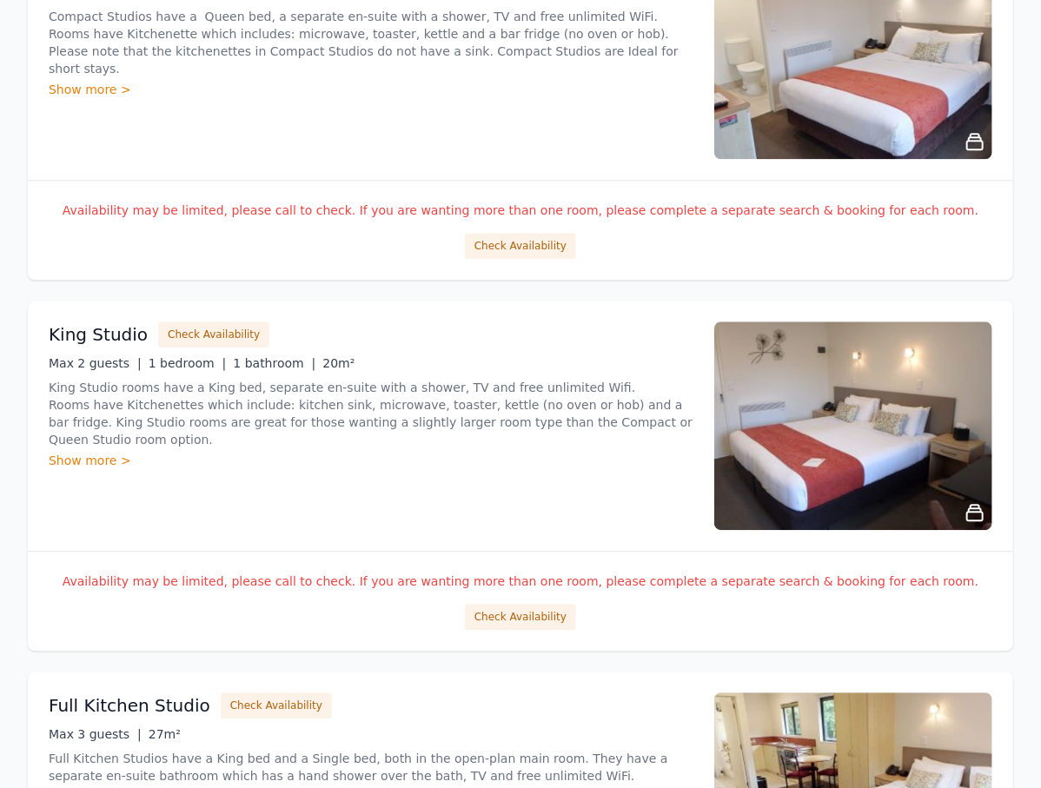
scroll to position [1321, 0]
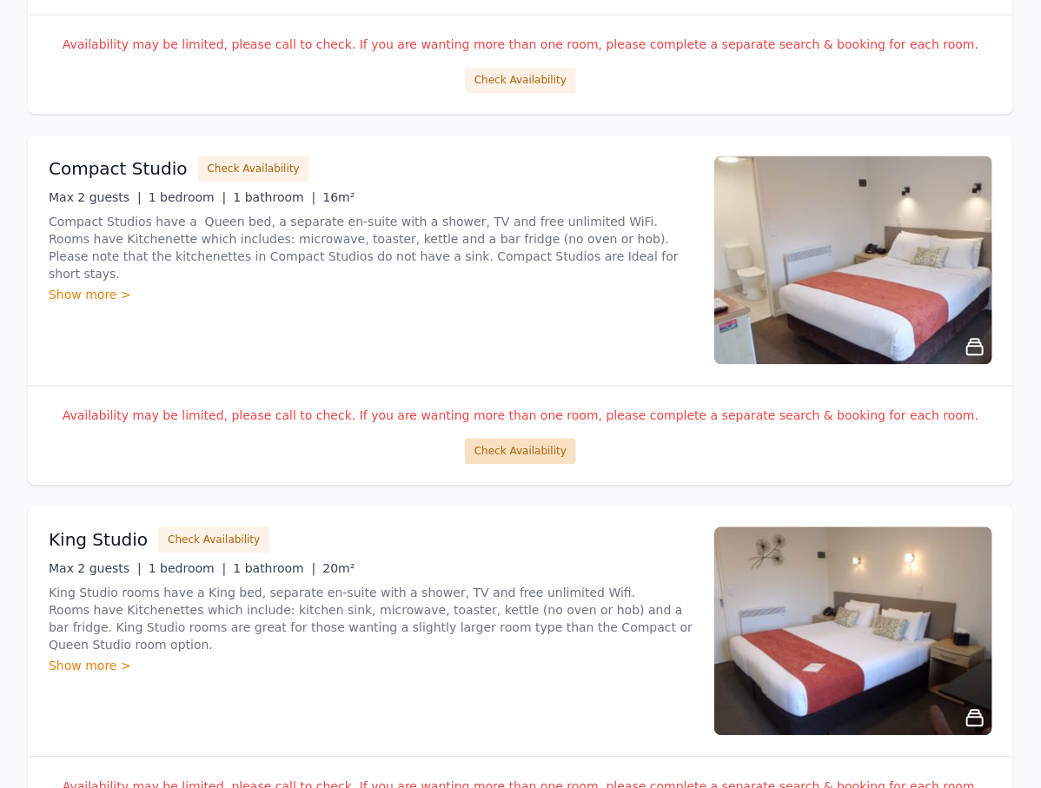
click at [523, 438] on button "Check Availability" at bounding box center [520, 451] width 111 height 26
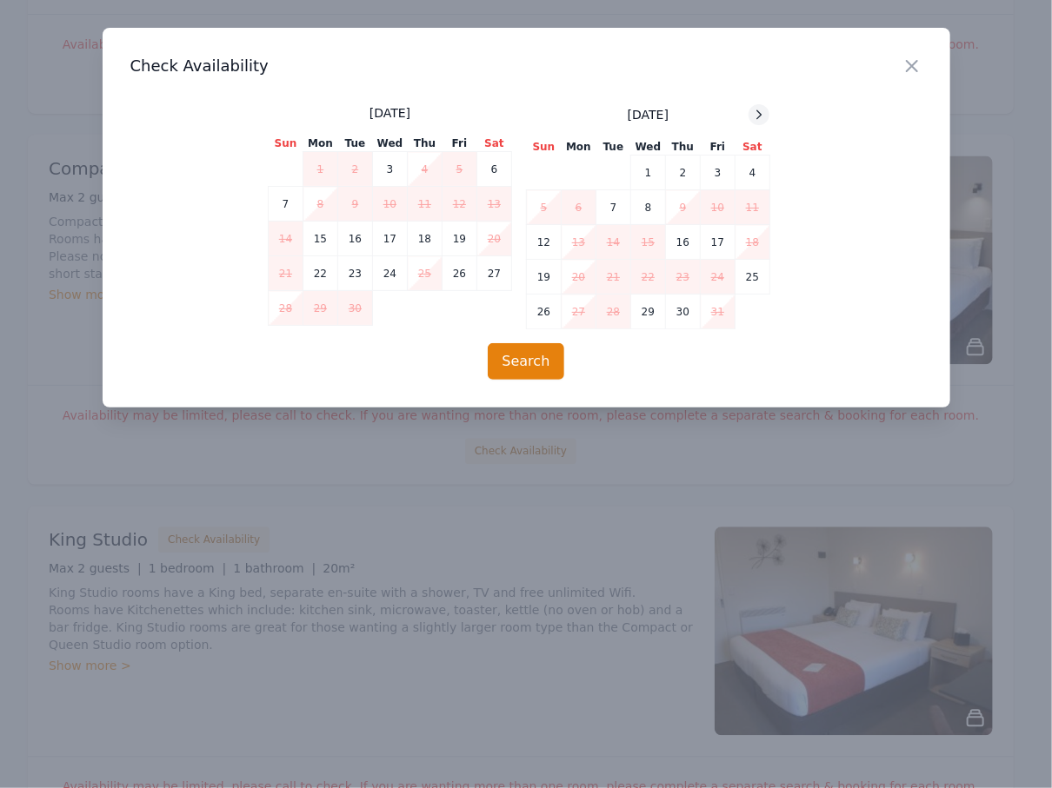
click at [761, 110] on icon at bounding box center [759, 115] width 14 height 14
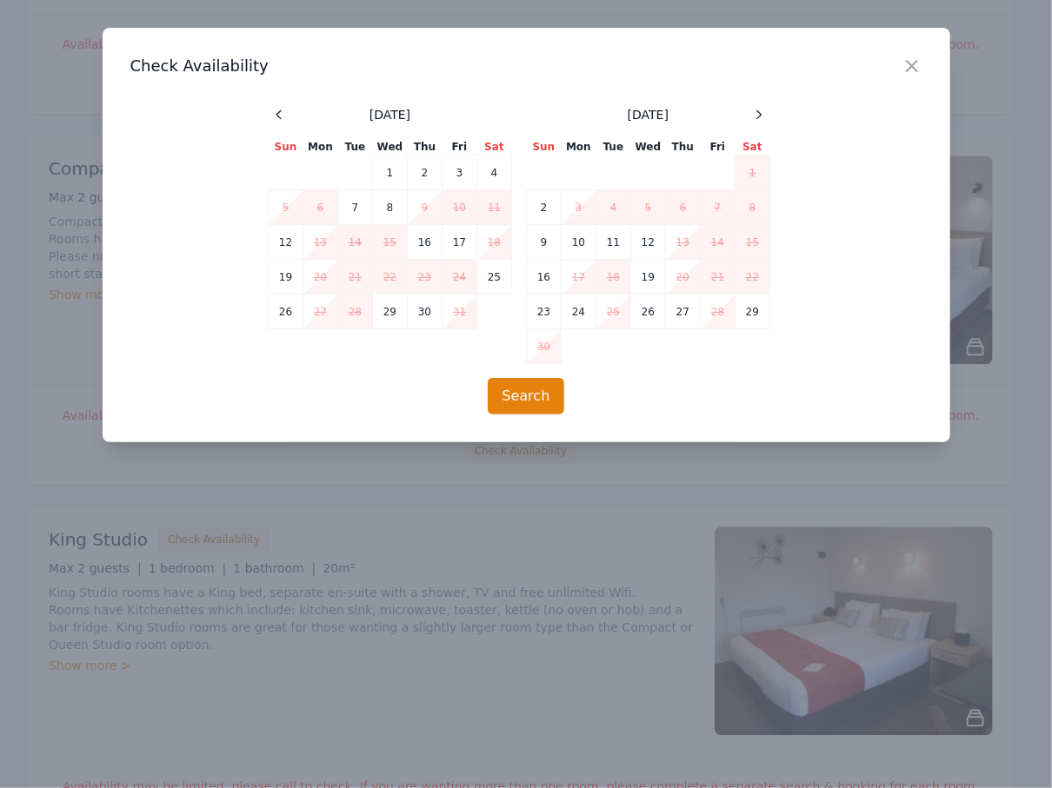
drag, startPoint x: 894, startPoint y: 69, endPoint x: 903, endPoint y: 66, distance: 9.9
click at [895, 69] on h3 "Check Availability" at bounding box center [526, 66] width 792 height 21
click at [913, 65] on icon "button" at bounding box center [912, 66] width 10 height 10
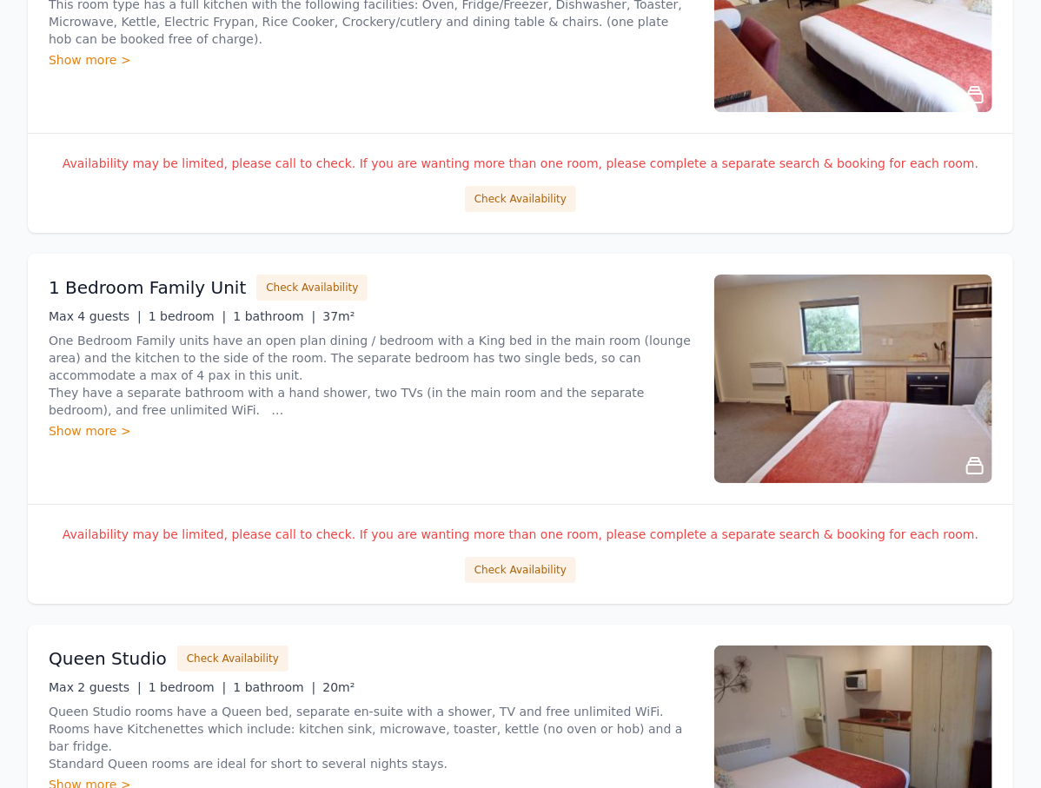
scroll to position [2434, 0]
